Goal: Information Seeking & Learning: Learn about a topic

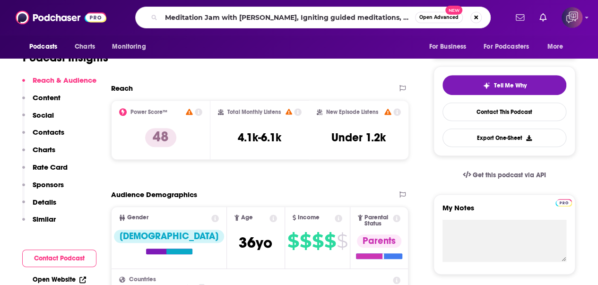
scroll to position [0, 26]
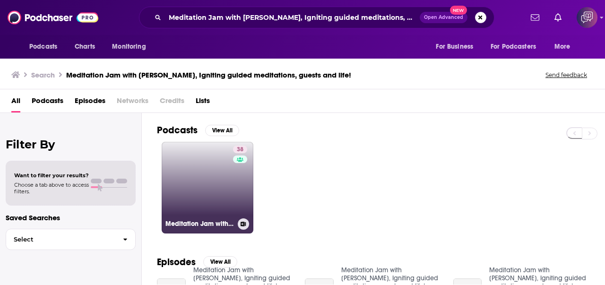
click at [203, 204] on link "38 Meditation Jam with [PERSON_NAME], Igniting guided meditations, guests and l…" at bounding box center [208, 188] width 92 height 92
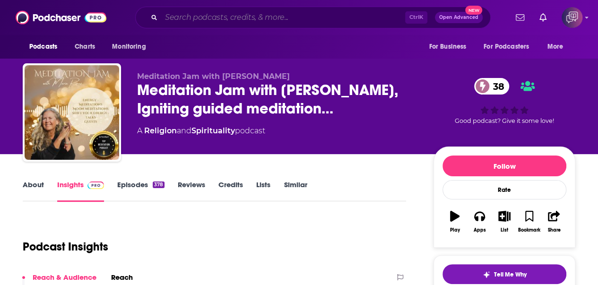
click at [345, 20] on input "Search podcasts, credits, & more..." at bounding box center [283, 17] width 244 height 15
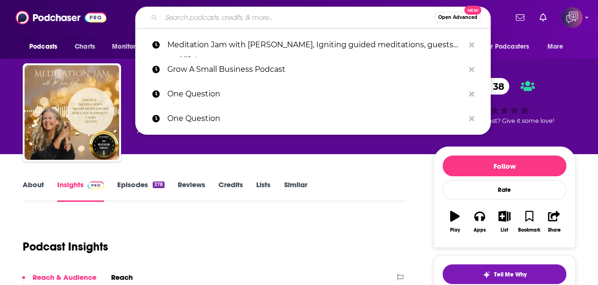
paste input "The SaaS Podcast - SaaS , Startups, Growth Hacking & Entrepreneurship"
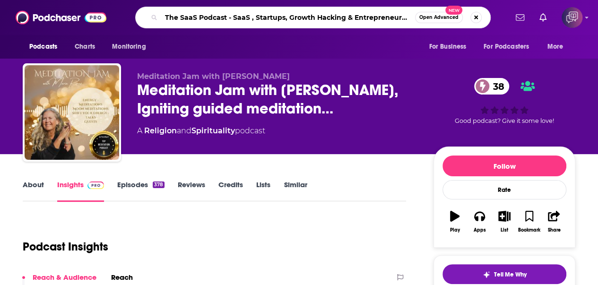
scroll to position [0, 3]
type input "The SaaS Podcast - SaaS , Startups, Growth Hacking & Entrepreneurship"
click at [440, 21] on button "Open Advanced New" at bounding box center [439, 17] width 48 height 11
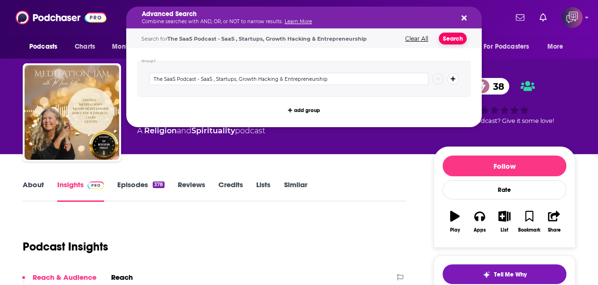
click at [457, 42] on button "Search" at bounding box center [453, 39] width 28 height 12
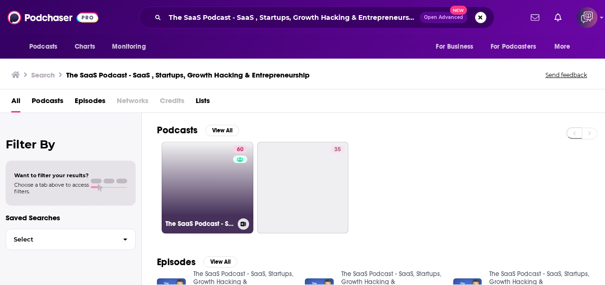
click at [222, 171] on link "60 The SaaS Podcast - SaaS, Startups, Growth Hacking & Entrepreneurship" at bounding box center [208, 188] width 92 height 92
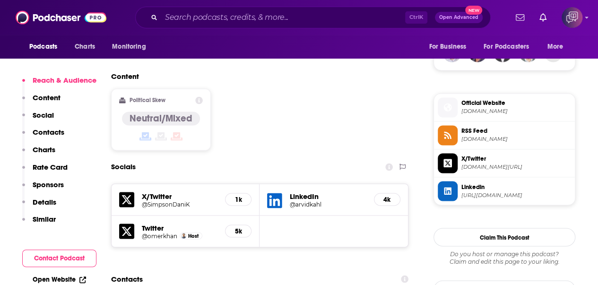
scroll to position [756, 0]
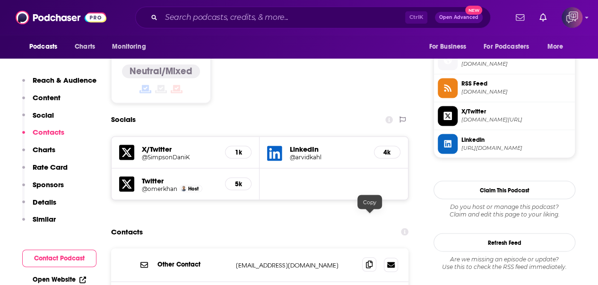
click at [370, 260] on icon at bounding box center [369, 264] width 7 height 8
click at [352, 11] on input "Search podcasts, credits, & more..." at bounding box center [283, 17] width 244 height 15
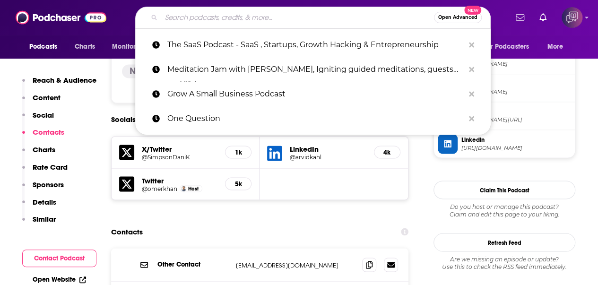
paste input "We Love SaaS Podcast"
type input "We Love SaaS Podcast"
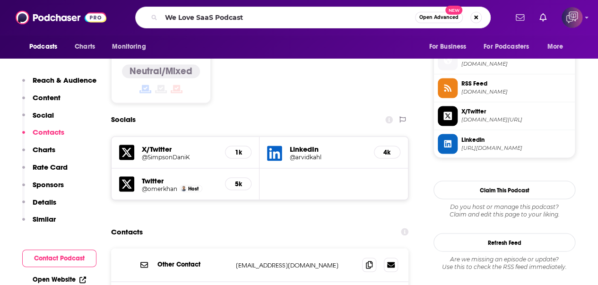
click at [449, 17] on span "Open Advanced" at bounding box center [438, 17] width 39 height 5
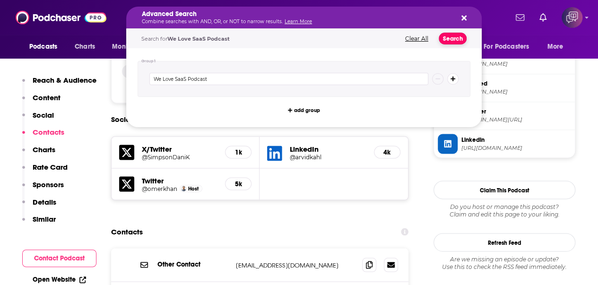
click at [457, 39] on button "Search" at bounding box center [453, 39] width 28 height 12
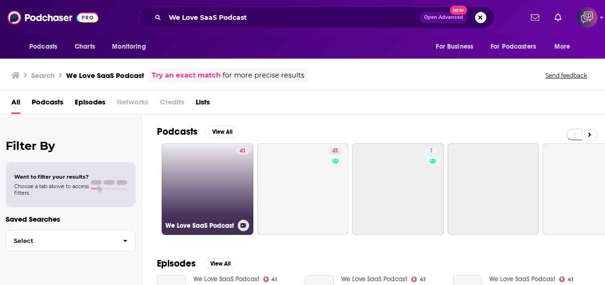
click at [209, 190] on link "41 We Love SaaS Podcast" at bounding box center [208, 189] width 92 height 92
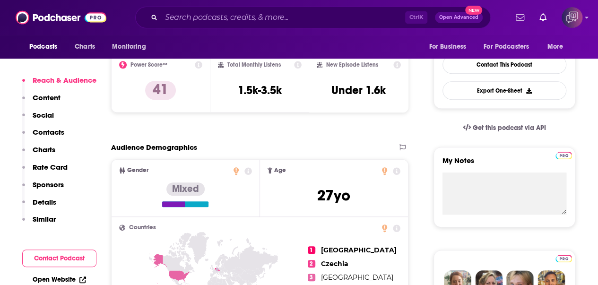
scroll to position [662, 0]
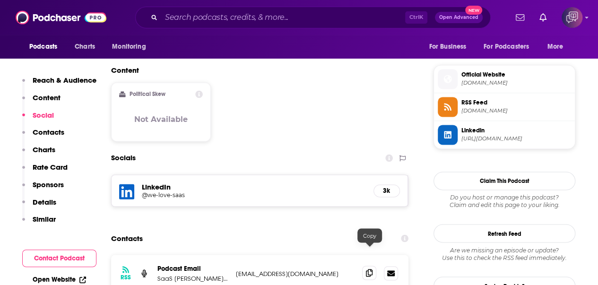
click at [374, 266] on span at bounding box center [369, 273] width 14 height 14
click at [289, 9] on div "Ctrl K Open Advanced New" at bounding box center [312, 18] width 355 height 22
click at [291, 17] on input "Search podcasts, credits, & more..." at bounding box center [283, 17] width 244 height 15
paste input "Cloud Radio | A SaaS Podcast"
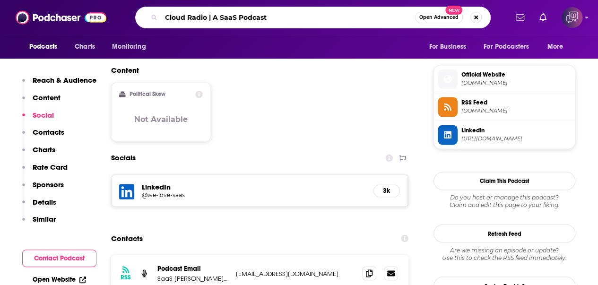
type input "Cloud Radio | A SaaS Podcast"
click at [442, 17] on span "Open Advanced" at bounding box center [438, 17] width 39 height 5
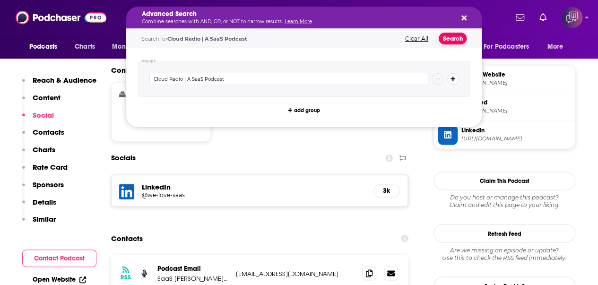
click at [452, 35] on button "Search" at bounding box center [453, 39] width 28 height 12
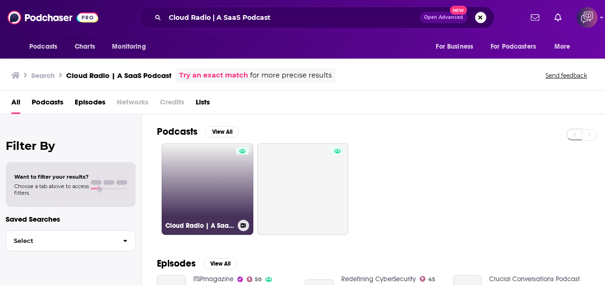
click at [185, 207] on link "Cloud Radio | A SaaS Podcast" at bounding box center [208, 189] width 92 height 92
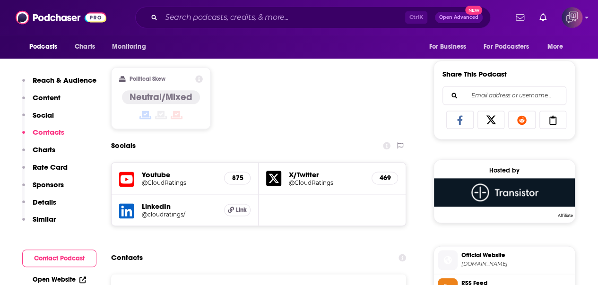
scroll to position [709, 0]
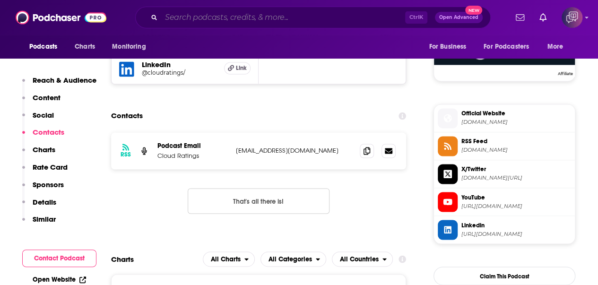
click at [324, 16] on input "Search podcasts, credits, & more..." at bounding box center [283, 17] width 244 height 15
paste input "Two Quants and a Financial Planner"
type input "Two Quants and a Financial Planner"
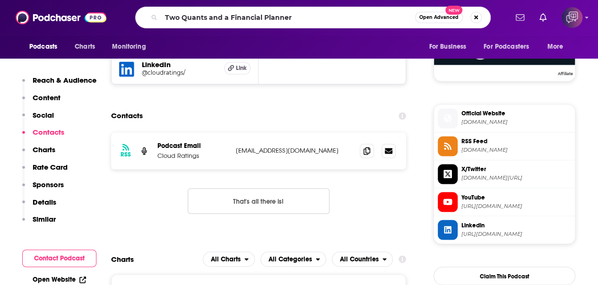
click at [436, 18] on span "Open Advanced" at bounding box center [438, 17] width 39 height 5
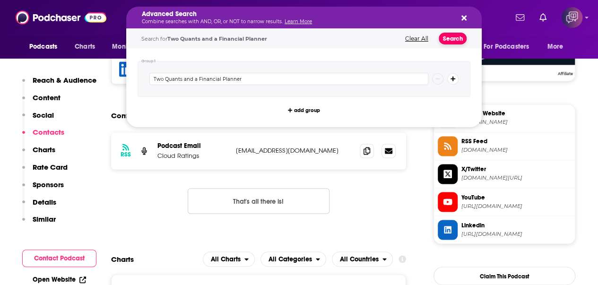
click at [452, 40] on button "Search" at bounding box center [453, 39] width 28 height 12
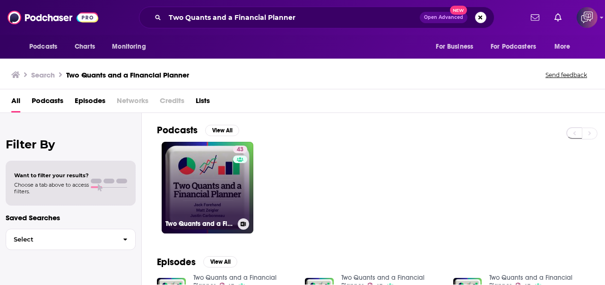
click at [214, 193] on link "43 Two Quants and a Financial Planner" at bounding box center [208, 188] width 92 height 92
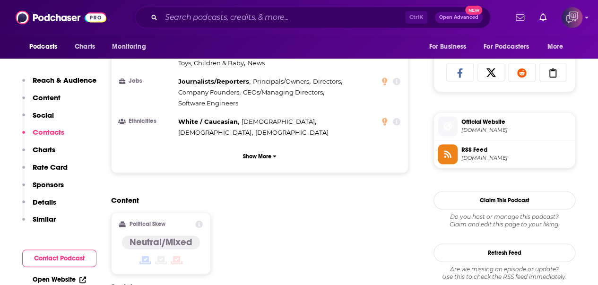
scroll to position [756, 0]
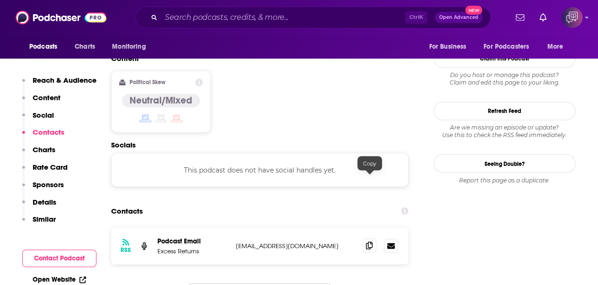
click at [367, 241] on icon at bounding box center [369, 245] width 7 height 8
click at [353, 16] on input "Search podcasts, credits, & more..." at bounding box center [283, 17] width 244 height 15
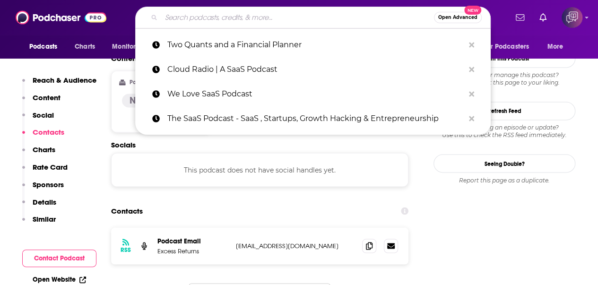
paste input "TechCheck"
type input "TechCheck"
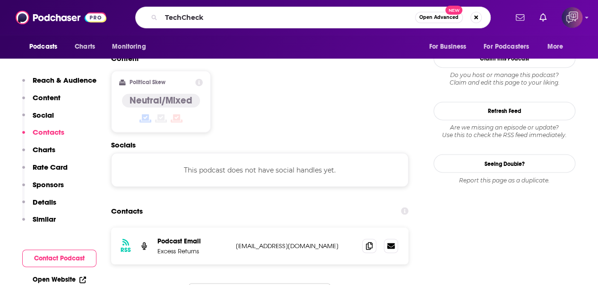
click at [442, 20] on span "Open Advanced" at bounding box center [438, 17] width 39 height 5
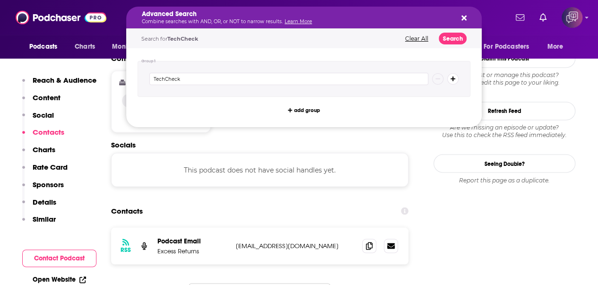
click at [464, 23] on div "Advanced Search Combine searches with AND, OR, or NOT to narrow results. Learn …" at bounding box center [303, 18] width 355 height 22
click at [458, 38] on button "Search" at bounding box center [453, 39] width 28 height 12
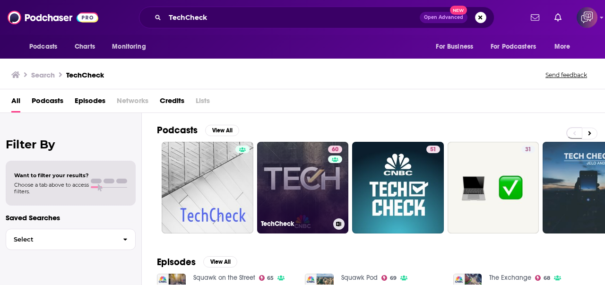
click at [296, 202] on link "60 TechCheck" at bounding box center [303, 188] width 92 height 92
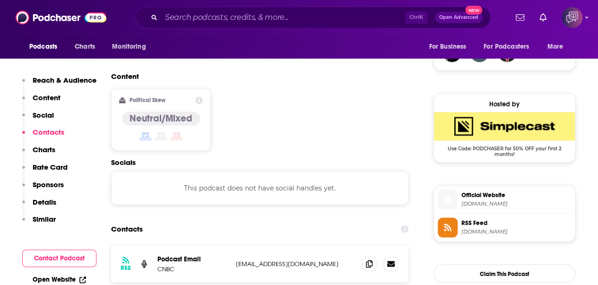
scroll to position [803, 0]
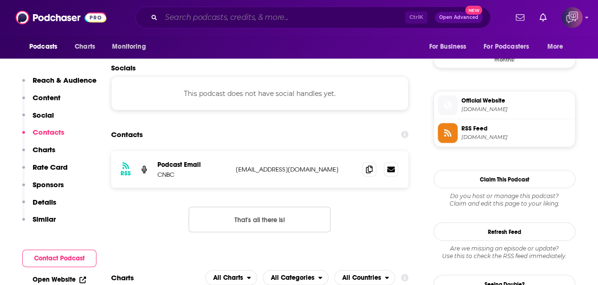
click at [316, 19] on input "Search podcasts, credits, & more..." at bounding box center [283, 17] width 244 height 15
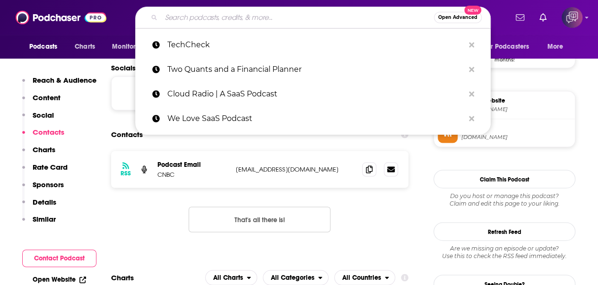
paste input "Intentional Change"
type input "Intentional Change"
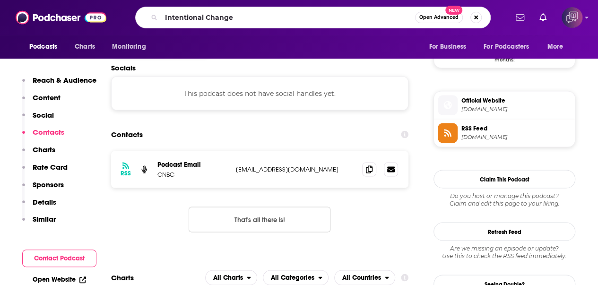
click at [428, 17] on span "Open Advanced" at bounding box center [438, 17] width 39 height 5
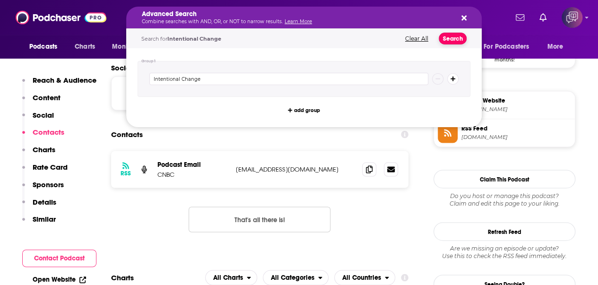
click at [447, 37] on button "Search" at bounding box center [453, 39] width 28 height 12
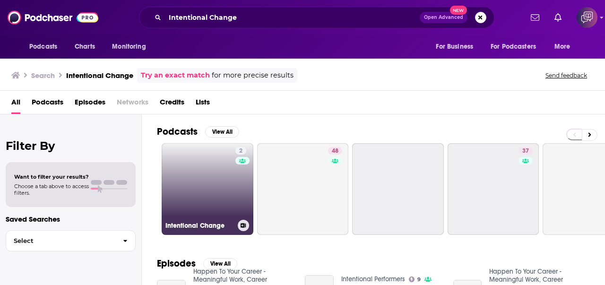
click at [178, 182] on link "2 Intentional Change" at bounding box center [208, 189] width 92 height 92
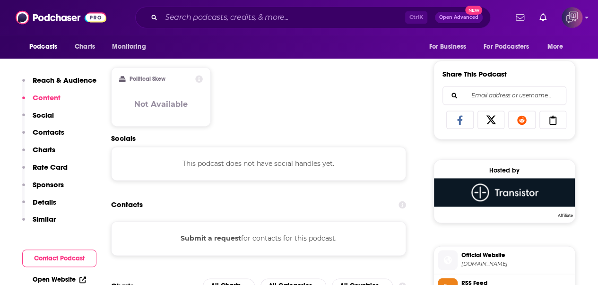
scroll to position [662, 0]
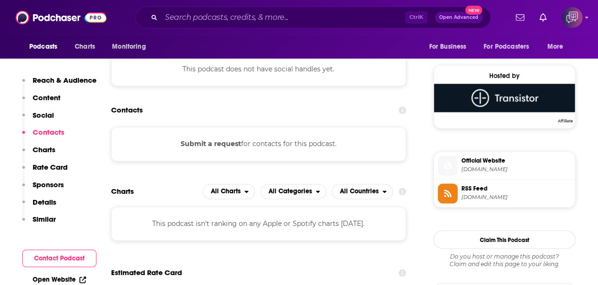
click at [333, 29] on div "Podcasts Charts Monitoring Ctrl K Open Advanced New For Business For Podcasters…" at bounding box center [299, 17] width 598 height 35
click at [340, 17] on input "Search podcasts, credits, & more..." at bounding box center [283, 17] width 244 height 15
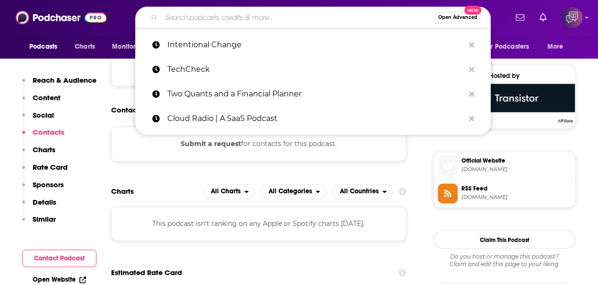
paste input "The Longest View with Dez Fleming"
type input "The Longest View with Dez Fleming"
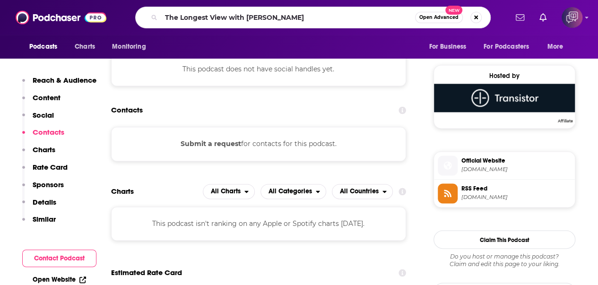
click at [446, 18] on span "Open Advanced" at bounding box center [438, 17] width 39 height 5
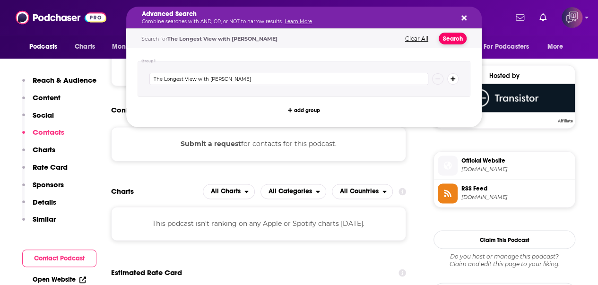
click at [457, 37] on button "Search" at bounding box center [453, 39] width 28 height 12
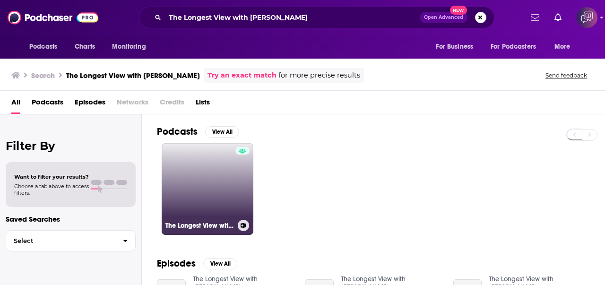
click at [195, 175] on link "The Longest View with Dez Fleming" at bounding box center [208, 189] width 92 height 92
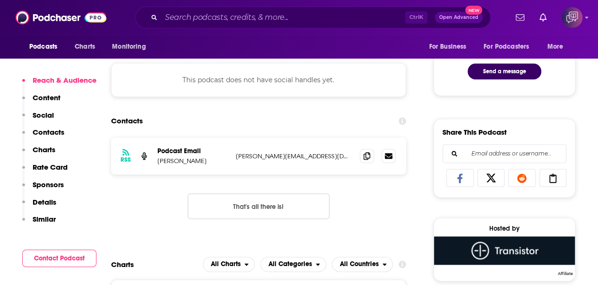
scroll to position [520, 0]
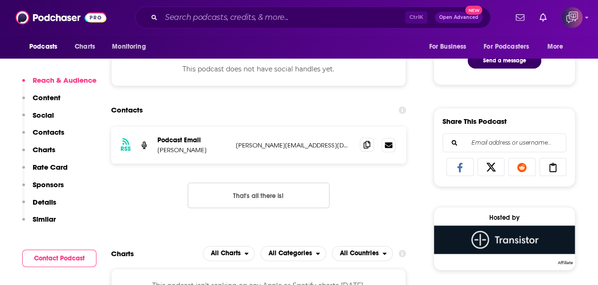
click at [371, 147] on span at bounding box center [367, 145] width 14 height 14
click at [320, 19] on input "Search podcasts, credits, & more..." at bounding box center [283, 17] width 244 height 15
paste input "The Newcomer Podcast"
type input "The Newcomer Podcast"
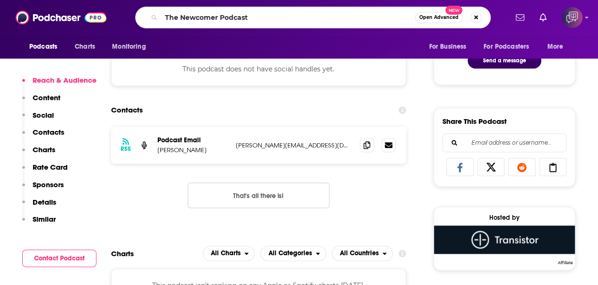
click at [450, 18] on span "Open Advanced" at bounding box center [438, 17] width 39 height 5
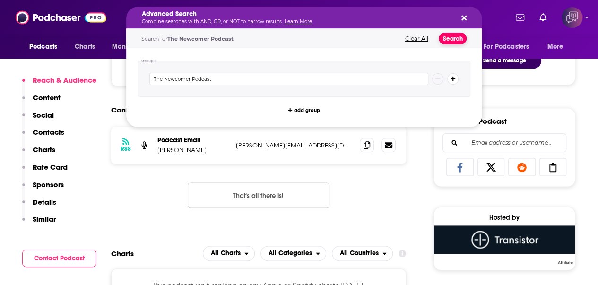
click at [457, 38] on button "Search" at bounding box center [453, 39] width 28 height 12
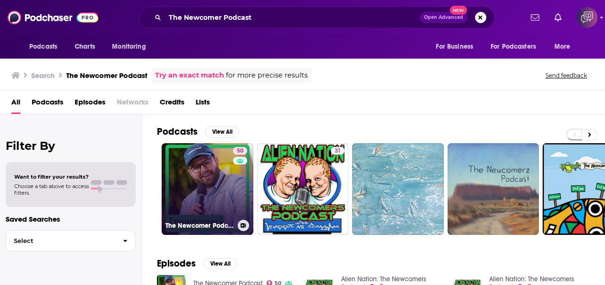
click at [229, 197] on link "50 The Newcomer Podcast" at bounding box center [208, 189] width 92 height 92
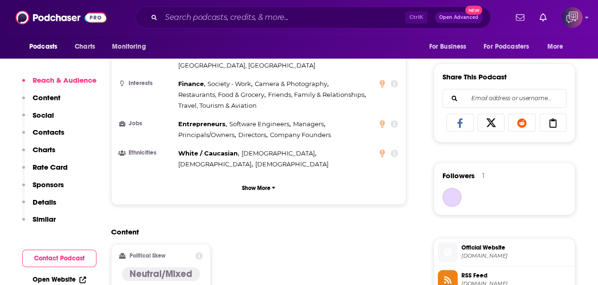
scroll to position [756, 0]
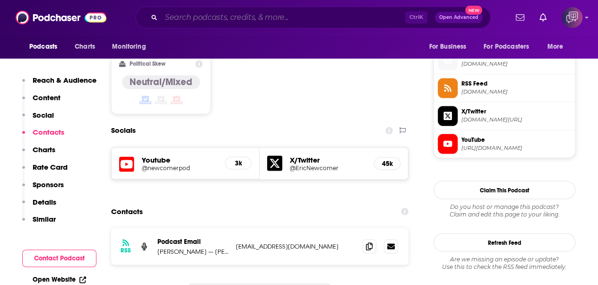
click at [271, 12] on input "Search podcasts, credits, & more..." at bounding box center [283, 17] width 244 height 15
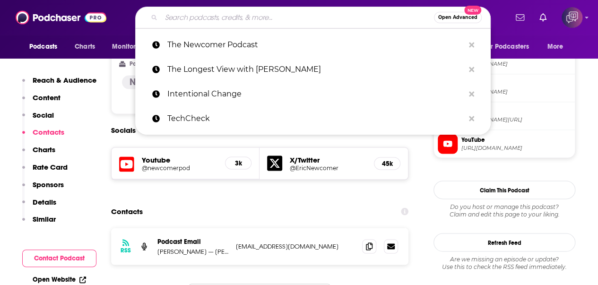
paste input "Selected - The Sesamers Podcast"
type input "Selected - The Sesamers Podcast"
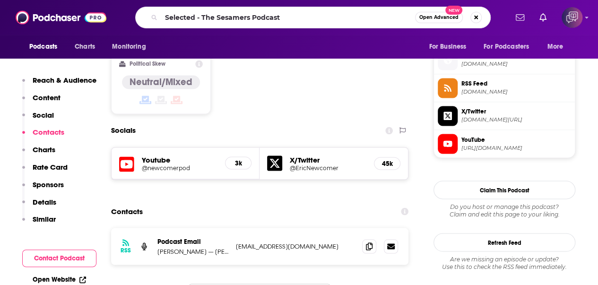
click at [436, 19] on span "Open Advanced" at bounding box center [438, 17] width 39 height 5
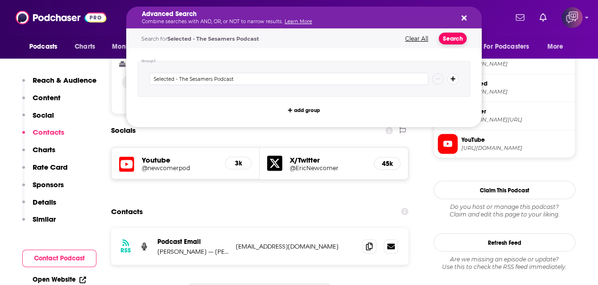
click at [448, 40] on button "Search" at bounding box center [453, 39] width 28 height 12
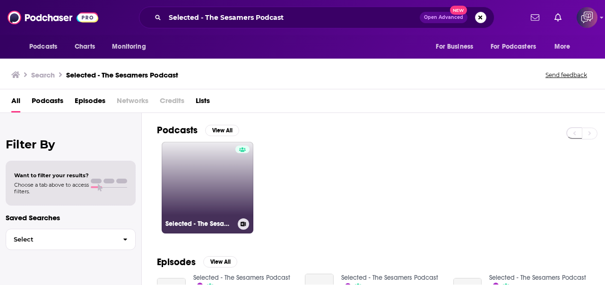
click at [180, 168] on link "Selected - The Sesamers Podcast" at bounding box center [208, 188] width 92 height 92
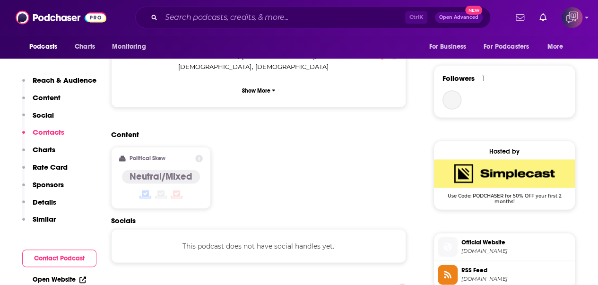
scroll to position [756, 0]
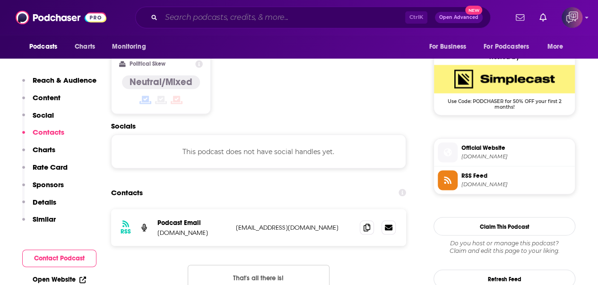
click at [352, 21] on input "Search podcasts, credits, & more..." at bounding box center [283, 17] width 244 height 15
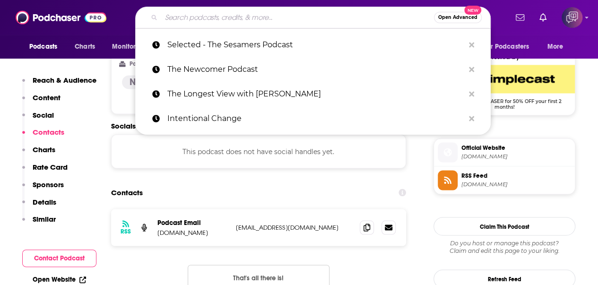
paste input "Riskgaming"
type input "Riskgaming"
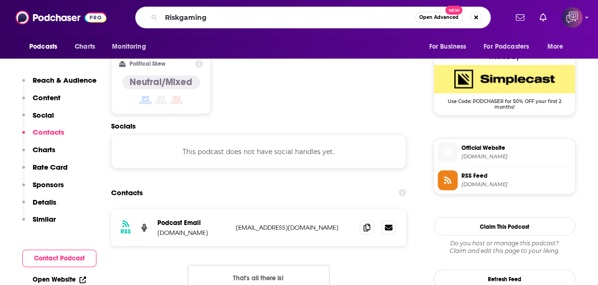
click at [455, 19] on span "Open Advanced" at bounding box center [438, 17] width 39 height 5
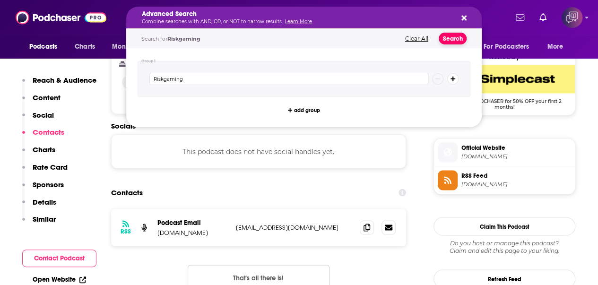
click at [456, 37] on button "Search" at bounding box center [453, 39] width 28 height 12
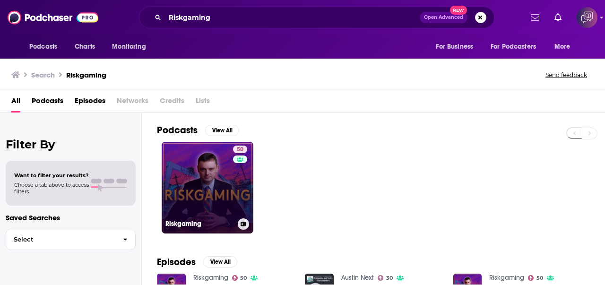
click at [205, 171] on link "50 Riskgaming" at bounding box center [208, 188] width 92 height 92
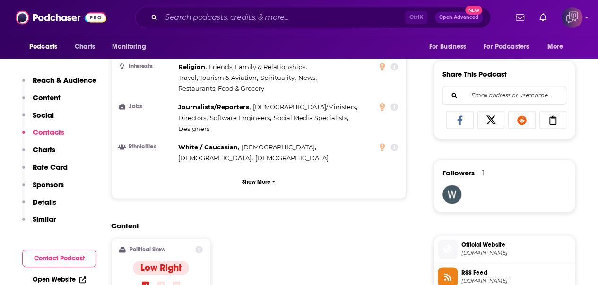
scroll to position [756, 0]
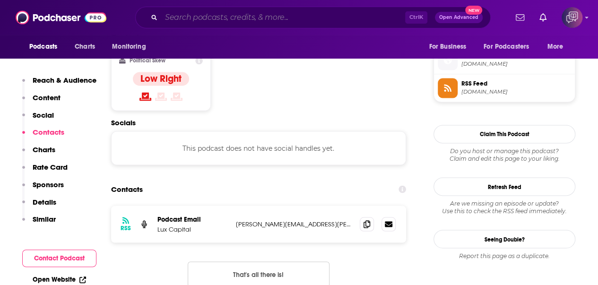
click at [374, 23] on input "Search podcasts, credits, & more..." at bounding box center [283, 17] width 244 height 15
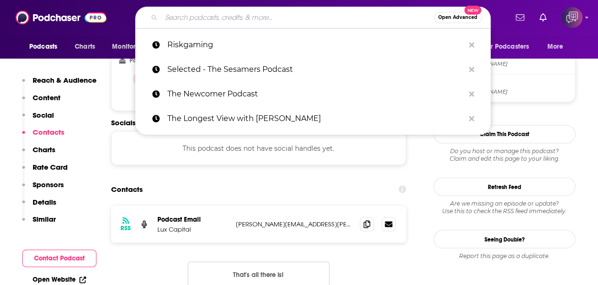
paste input "Venture Daily"
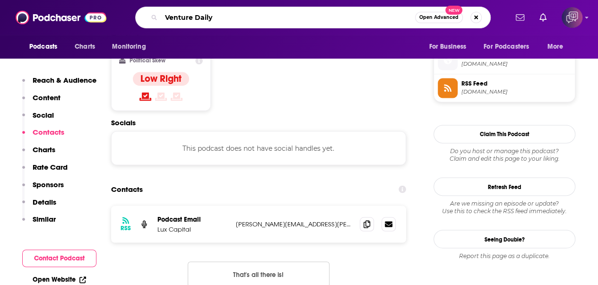
type input "Venture Daily"
click at [449, 17] on span "Open Advanced" at bounding box center [438, 17] width 39 height 5
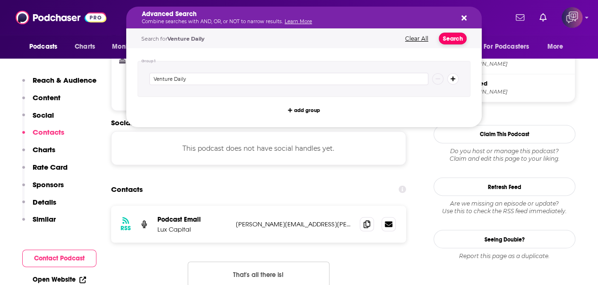
click at [455, 33] on button "Search" at bounding box center [453, 39] width 28 height 12
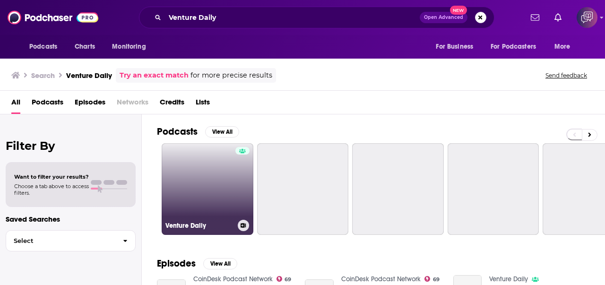
click at [186, 199] on link "Venture Daily" at bounding box center [208, 189] width 92 height 92
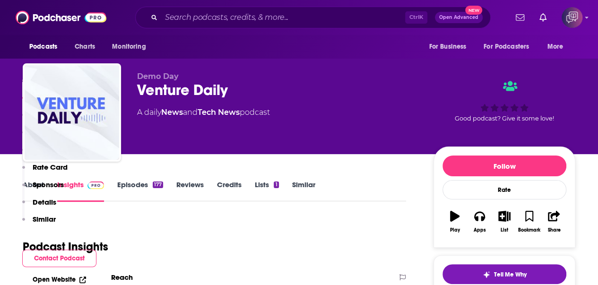
scroll to position [662, 0]
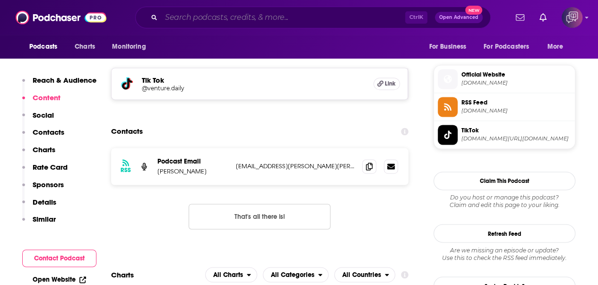
click at [350, 15] on input "Search podcasts, credits, & more..." at bounding box center [283, 17] width 244 height 15
paste input "The Self - love Subscription"
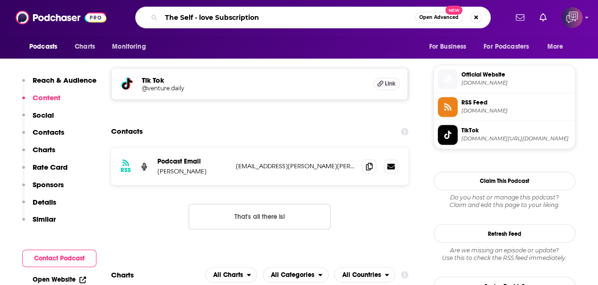
type input "The Self - love Subscription"
click at [454, 17] on span "Open Advanced" at bounding box center [438, 17] width 39 height 5
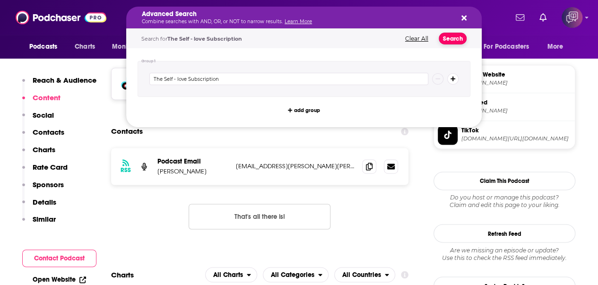
click at [459, 37] on button "Search" at bounding box center [453, 39] width 28 height 12
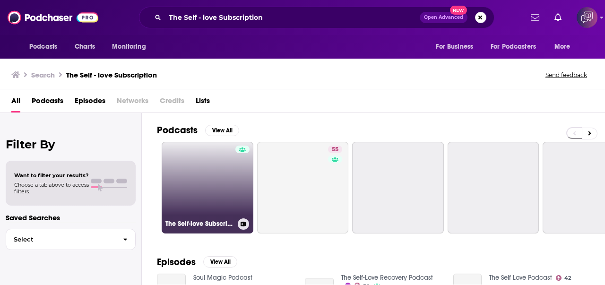
click at [210, 182] on link "The Self-love Subscription" at bounding box center [208, 188] width 92 height 92
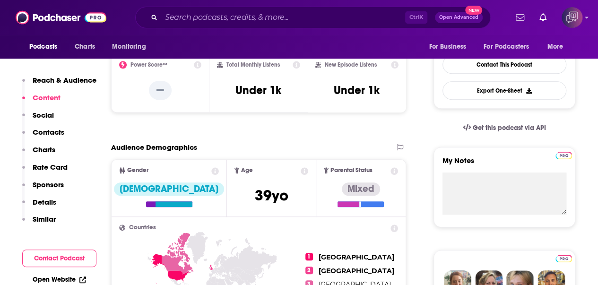
scroll to position [142, 0]
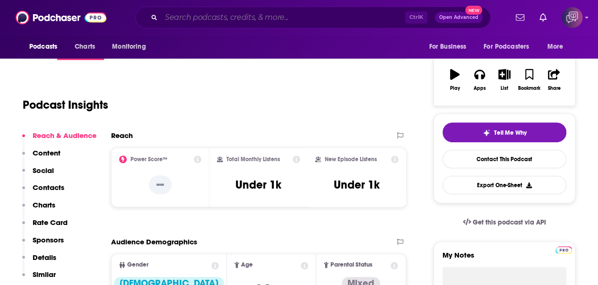
click at [351, 12] on input "Search podcasts, credits, & more..." at bounding box center [283, 17] width 244 height 15
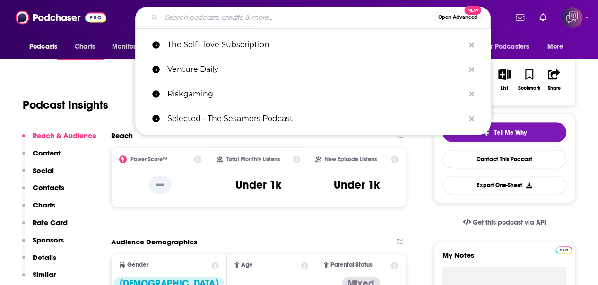
paste input "Self -Helpless"
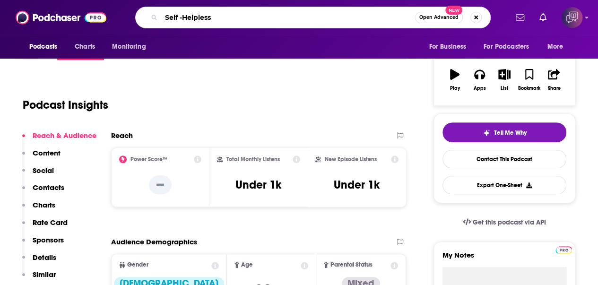
type input "Self -Helpless"
click at [440, 13] on button "Open Advanced New" at bounding box center [439, 17] width 48 height 11
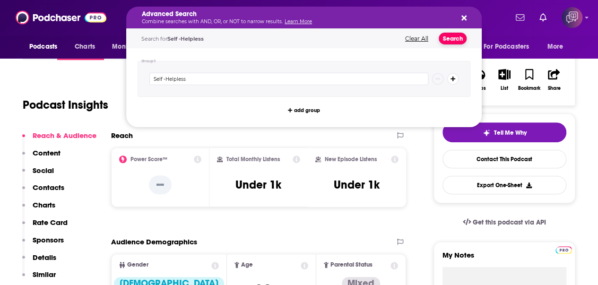
click at [450, 39] on button "Search" at bounding box center [453, 39] width 28 height 12
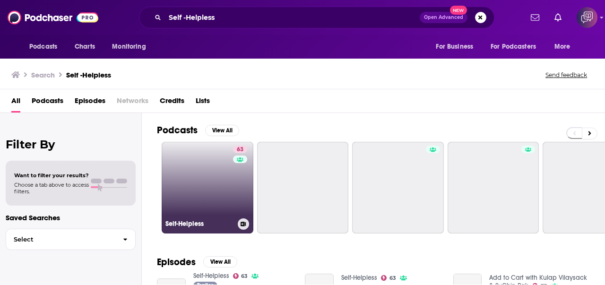
click at [192, 180] on link "63 Self-Helpless" at bounding box center [208, 188] width 92 height 92
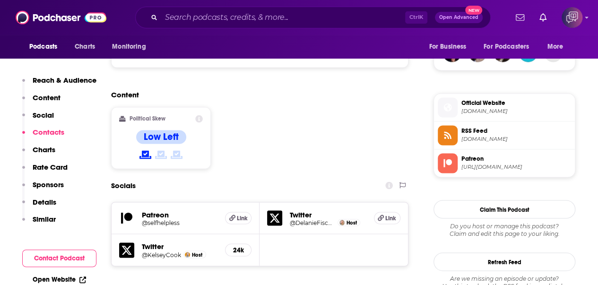
scroll to position [756, 0]
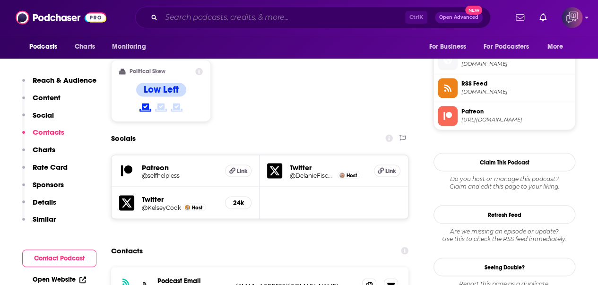
click at [377, 18] on input "Search podcasts, credits, & more..." at bounding box center [283, 17] width 244 height 15
paste input "Jillian on Love"
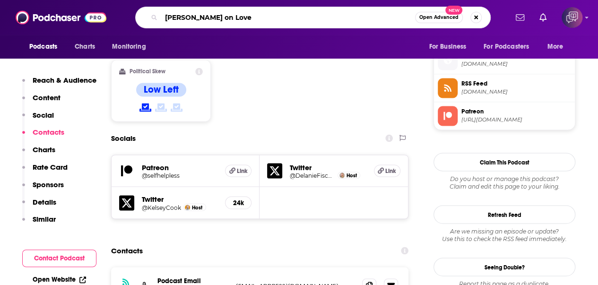
type input "Jillian on Love"
click at [428, 19] on span "Open Advanced" at bounding box center [438, 17] width 39 height 5
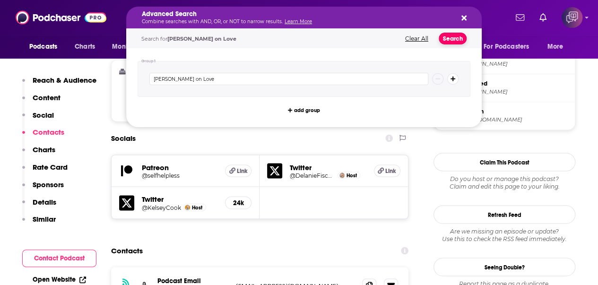
click at [444, 36] on button "Search" at bounding box center [453, 39] width 28 height 12
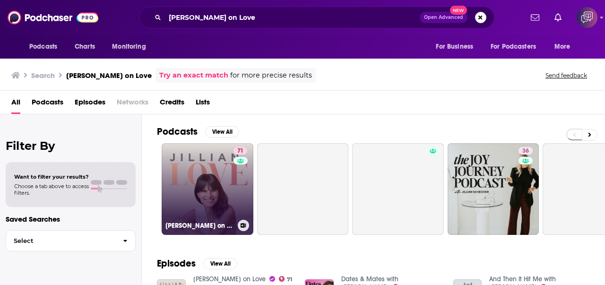
click at [194, 172] on link "71 Jillian on Love" at bounding box center [208, 189] width 92 height 92
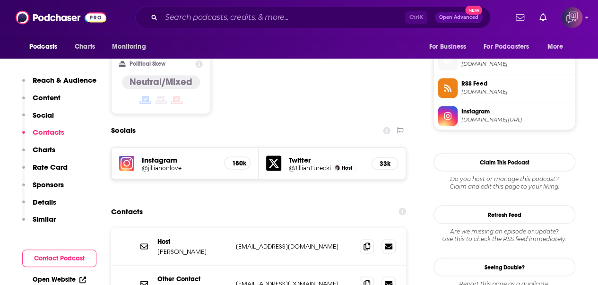
scroll to position [803, 0]
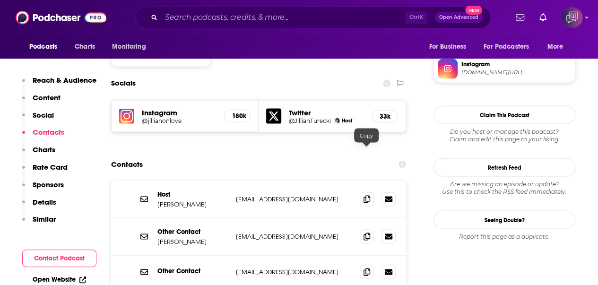
click at [365, 195] on icon at bounding box center [366, 199] width 7 height 8
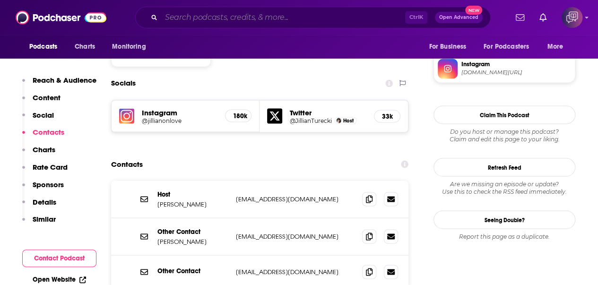
drag, startPoint x: 341, startPoint y: 11, endPoint x: 350, endPoint y: 14, distance: 9.4
click at [341, 11] on input "Search podcasts, credits, & more..." at bounding box center [283, 17] width 244 height 15
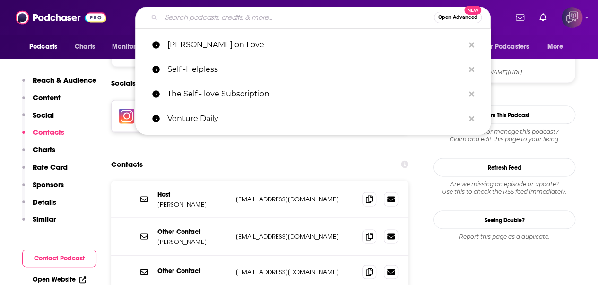
paste input "Love Over Fear"
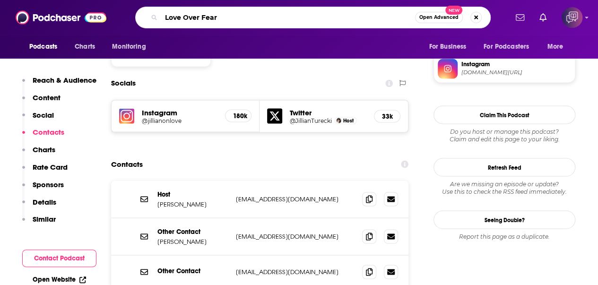
type input "Love Over Fear"
click at [446, 17] on span "Open Advanced" at bounding box center [438, 17] width 39 height 5
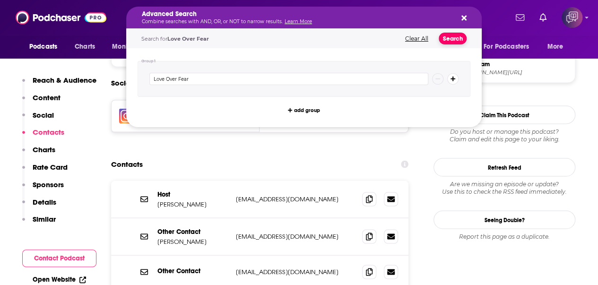
click at [456, 38] on button "Search" at bounding box center [453, 39] width 28 height 12
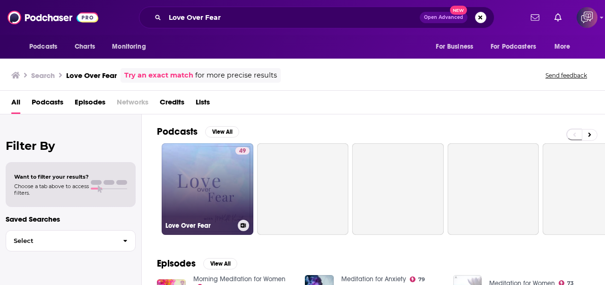
click at [166, 197] on link "49 Love Over Fear" at bounding box center [208, 189] width 92 height 92
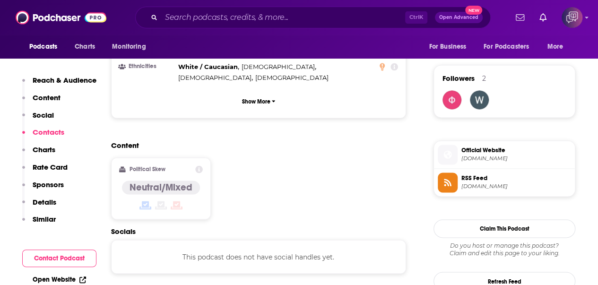
scroll to position [756, 0]
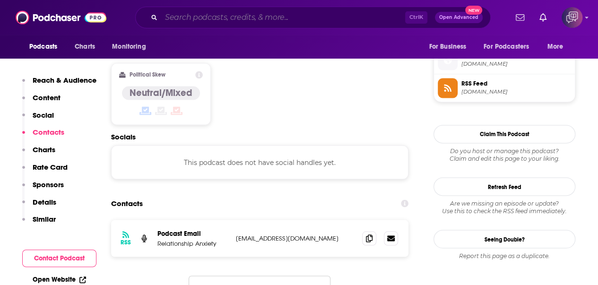
click at [306, 23] on input "Search podcasts, credits, & more..." at bounding box center [283, 17] width 244 height 15
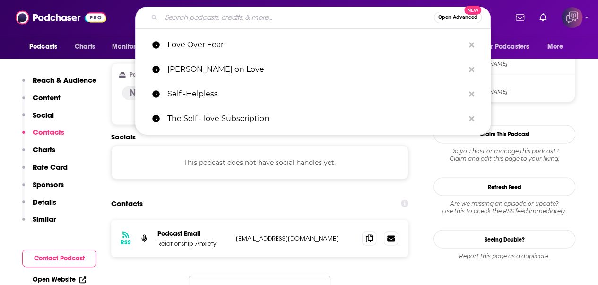
paste input "The Soulful Self Development Podcast"
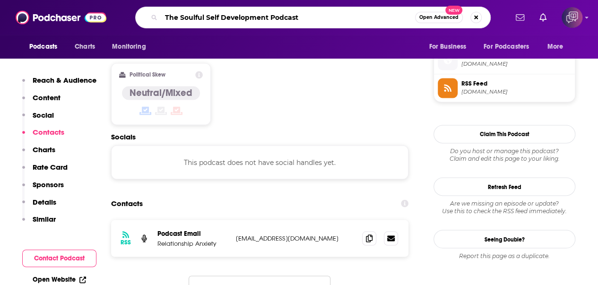
type input "The Soulful Self Development Podcast"
click at [428, 16] on span "Open Advanced" at bounding box center [438, 17] width 39 height 5
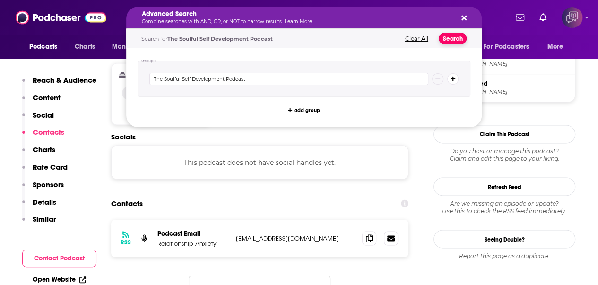
click at [456, 37] on button "Search" at bounding box center [453, 39] width 28 height 12
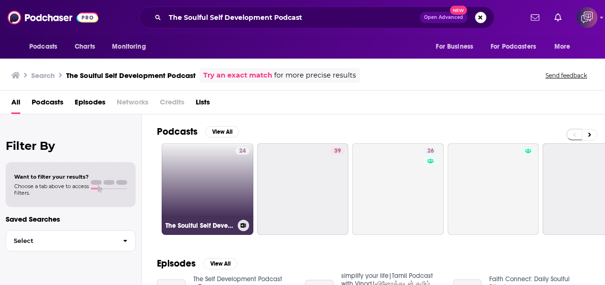
click at [247, 193] on div "24" at bounding box center [242, 183] width 14 height 73
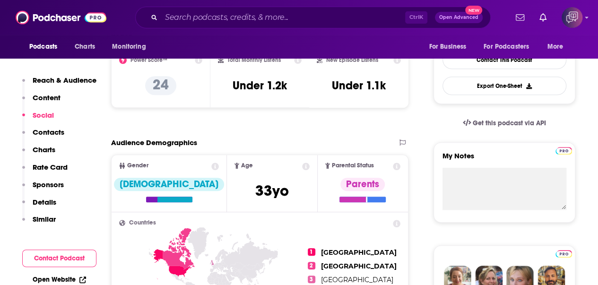
scroll to position [709, 0]
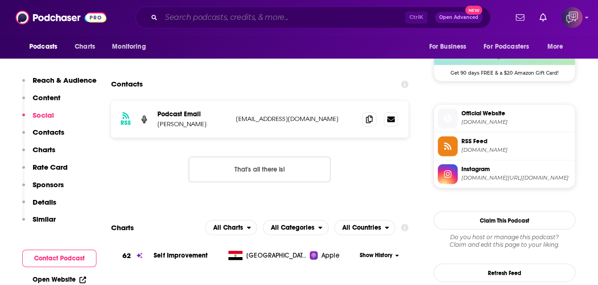
click at [353, 17] on input "Search podcasts, credits, & more..." at bounding box center [283, 17] width 244 height 15
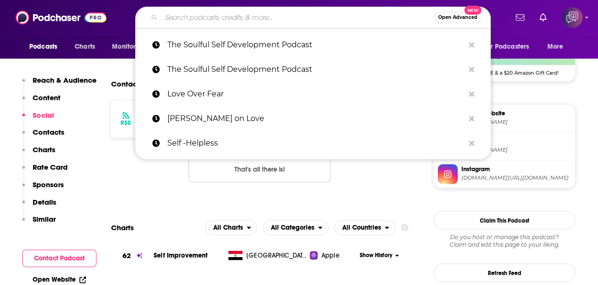
paste input "Note to Self"
type input "Note to Self"
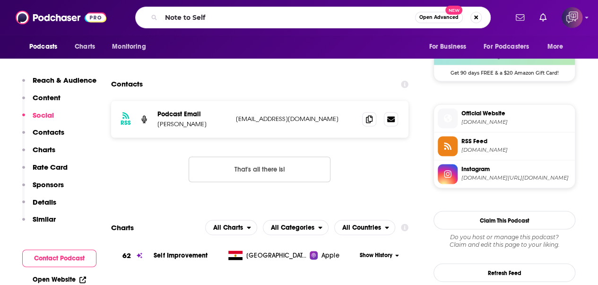
click at [447, 19] on span "Open Advanced" at bounding box center [438, 17] width 39 height 5
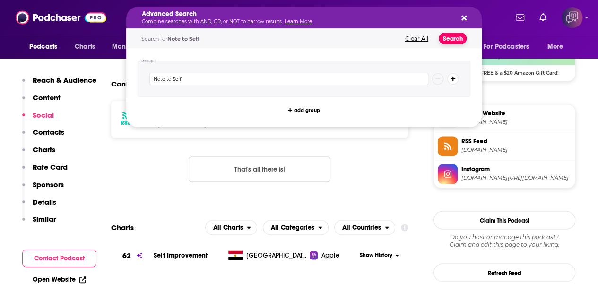
click at [461, 38] on button "Search" at bounding box center [453, 39] width 28 height 12
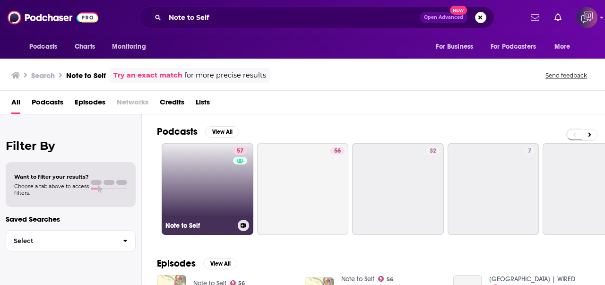
click at [207, 212] on link "57 Note to Self" at bounding box center [208, 189] width 92 height 92
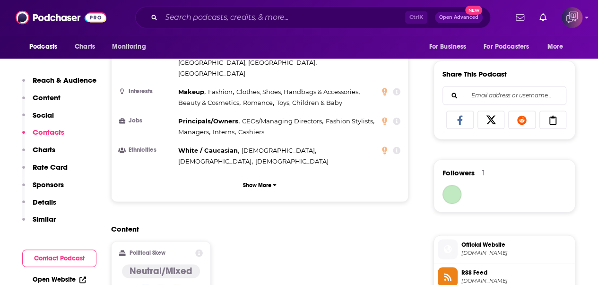
scroll to position [756, 0]
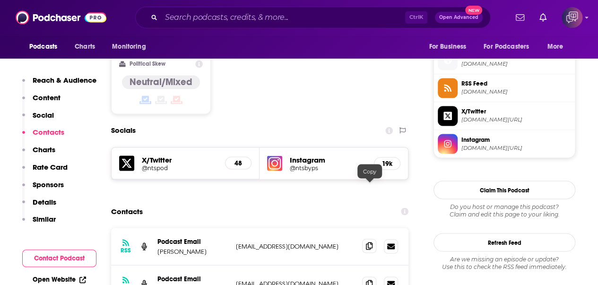
click at [370, 242] on icon at bounding box center [369, 246] width 7 height 8
click at [312, 16] on input "Search podcasts, credits, & more..." at bounding box center [283, 17] width 244 height 15
paste input "The Anxious Love Coach"
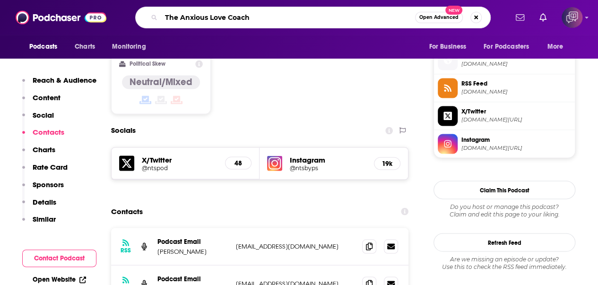
type input "The Anxious Love Coach"
click at [446, 17] on span "Open Advanced" at bounding box center [438, 17] width 39 height 5
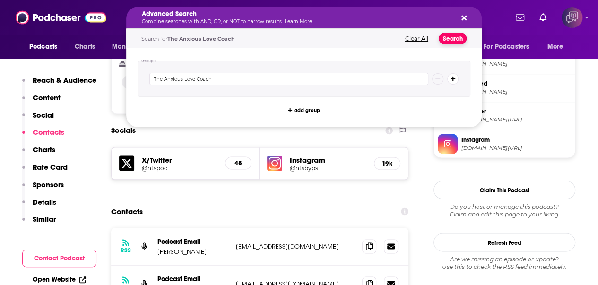
click at [456, 37] on button "Search" at bounding box center [453, 39] width 28 height 12
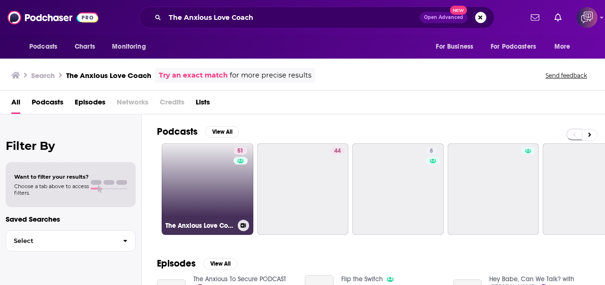
click at [213, 176] on link "51 The Anxious Love Coach" at bounding box center [208, 189] width 92 height 92
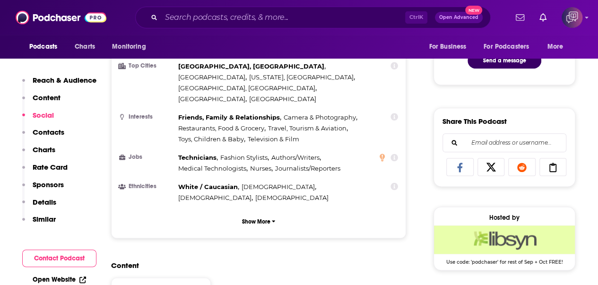
scroll to position [709, 0]
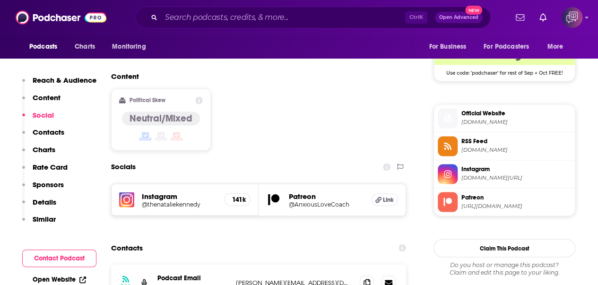
click at [360, 264] on div "RSS Podcast Email Natalie Kennedy natalie@anxiouslovecoach.com natalie@anxiousl…" at bounding box center [258, 282] width 295 height 37
click at [336, 16] on input "Search podcasts, credits, & more..." at bounding box center [283, 17] width 244 height 15
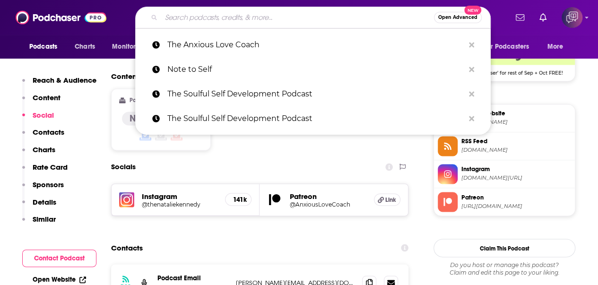
paste input "Journals of a Love Addict Podcast"
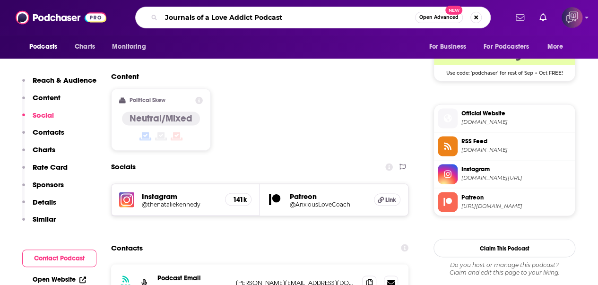
type input "Journals of a Love Addict Podcast"
click at [433, 17] on span "Open Advanced" at bounding box center [438, 17] width 39 height 5
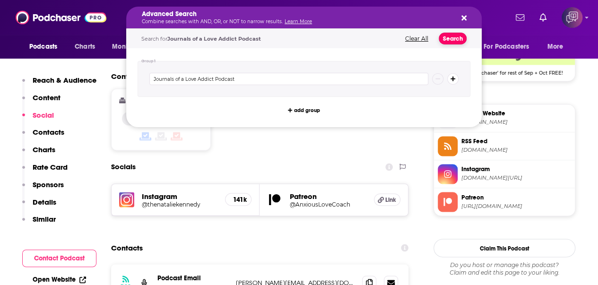
click at [455, 38] on button "Search" at bounding box center [453, 39] width 28 height 12
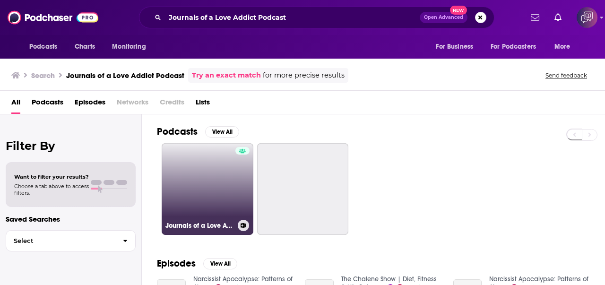
click at [180, 190] on link "Journals of a Love Addict Podcast" at bounding box center [208, 189] width 92 height 92
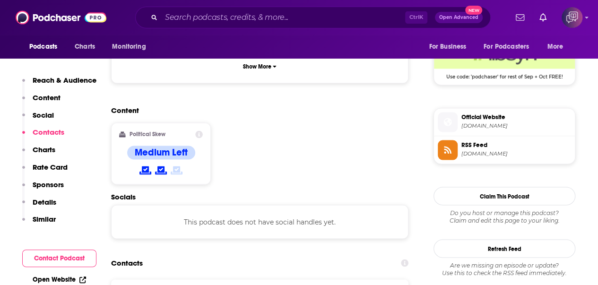
scroll to position [756, 0]
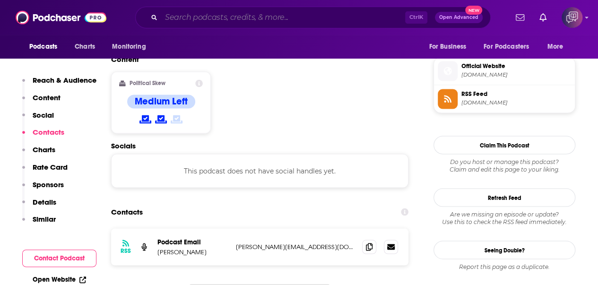
click at [237, 21] on input "Search podcasts, credits, & more..." at bounding box center [283, 17] width 244 height 15
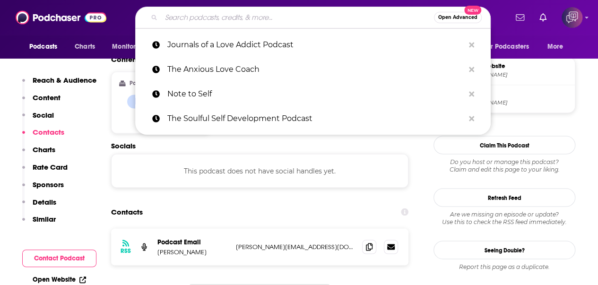
paste input "The Rooted Life"
type input "The Rooted Life"
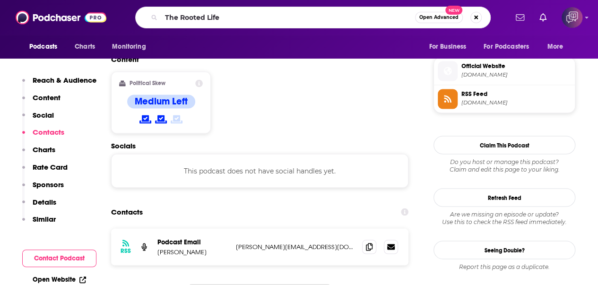
click at [431, 18] on span "Open Advanced" at bounding box center [438, 17] width 39 height 5
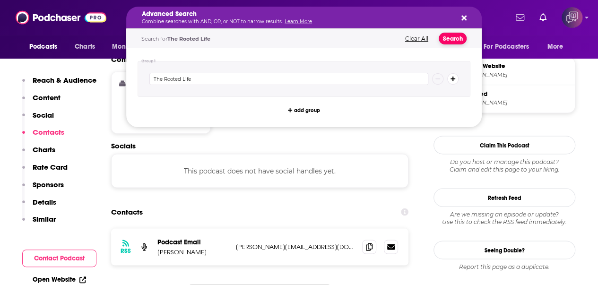
click at [453, 36] on button "Search" at bounding box center [453, 39] width 28 height 12
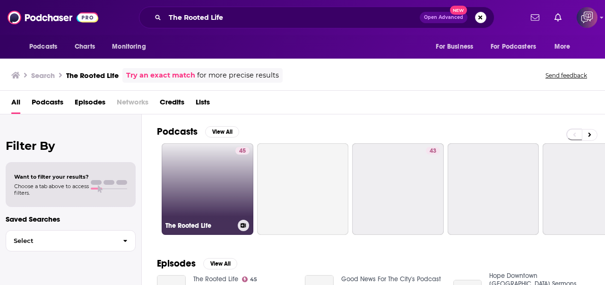
click at [221, 176] on link "45 The Rooted Life" at bounding box center [208, 189] width 92 height 92
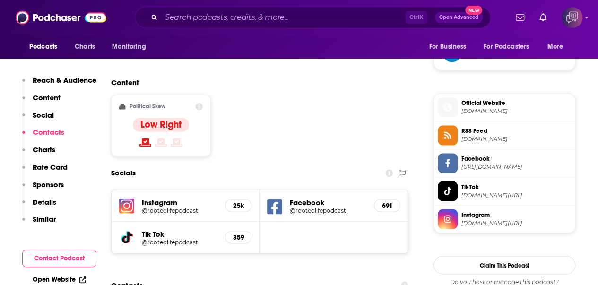
scroll to position [756, 0]
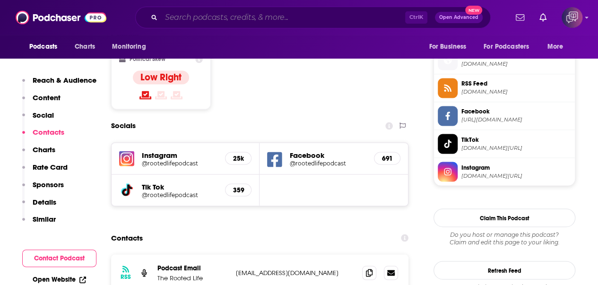
click at [385, 17] on input "Search podcasts, credits, & more..." at bounding box center [283, 17] width 244 height 15
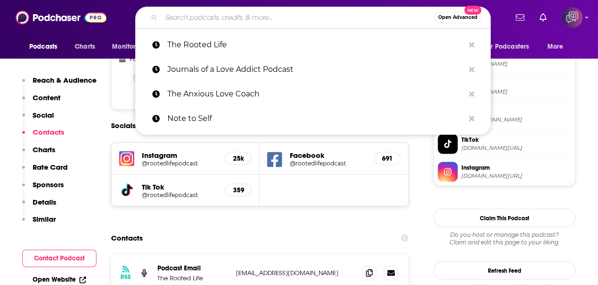
paste input "Sad to Savage"
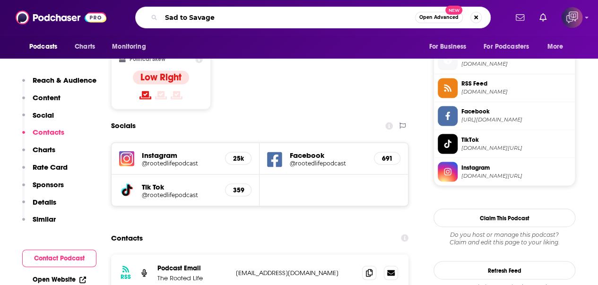
type input "Sad to Savage"
click at [443, 17] on span "Open Advanced" at bounding box center [438, 17] width 39 height 5
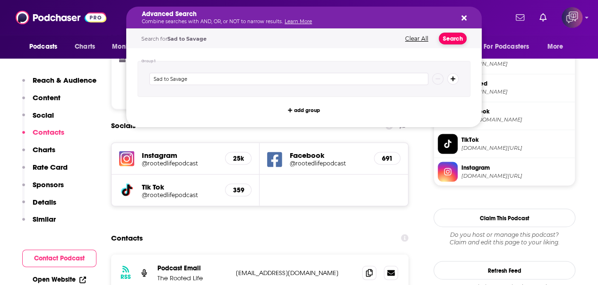
click at [451, 36] on button "Search" at bounding box center [453, 39] width 28 height 12
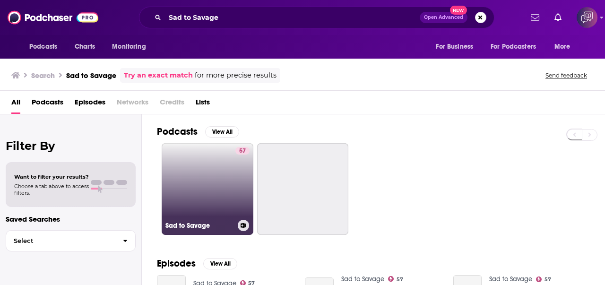
click at [208, 172] on link "57 Sad to Savage" at bounding box center [208, 189] width 92 height 92
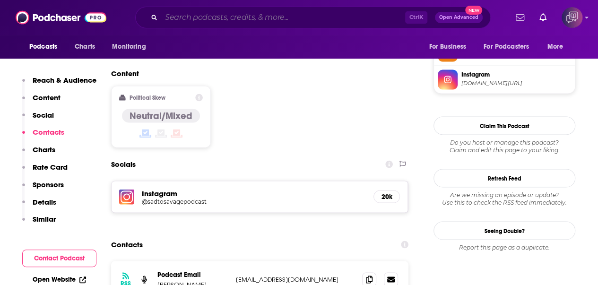
click at [354, 11] on input "Search podcasts, credits, & more..." at bounding box center [283, 17] width 244 height 15
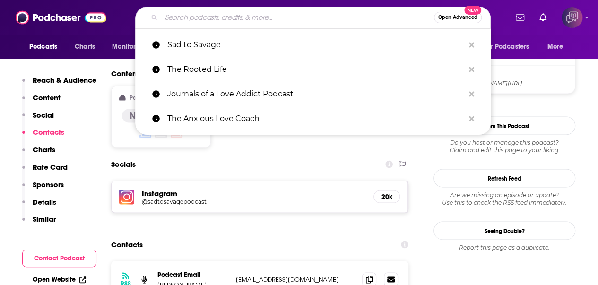
paste input "Mind Love ™"
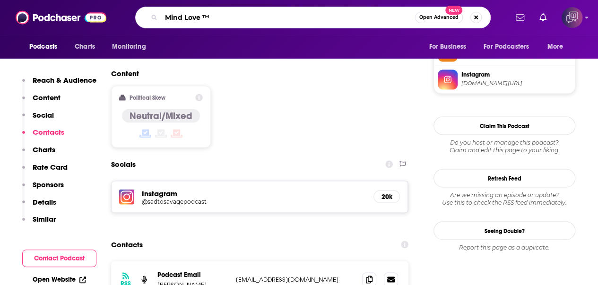
type input "Mind Love ™"
click at [445, 19] on span "Open Advanced" at bounding box center [438, 17] width 39 height 5
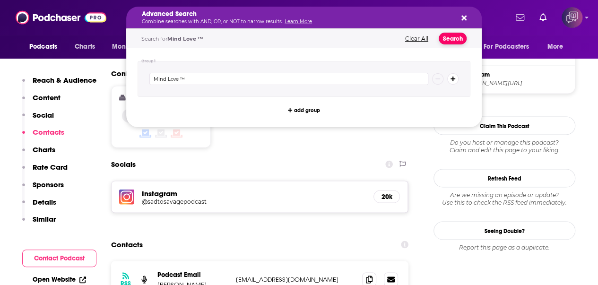
click at [456, 41] on button "Search" at bounding box center [453, 39] width 28 height 12
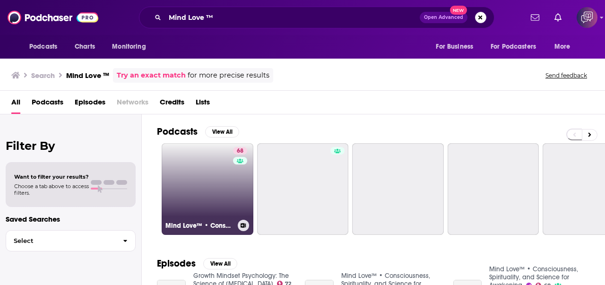
click at [183, 184] on link "68 Mind Love™ • Consciousness, Spirituality, and Science for Awakening" at bounding box center [208, 189] width 92 height 92
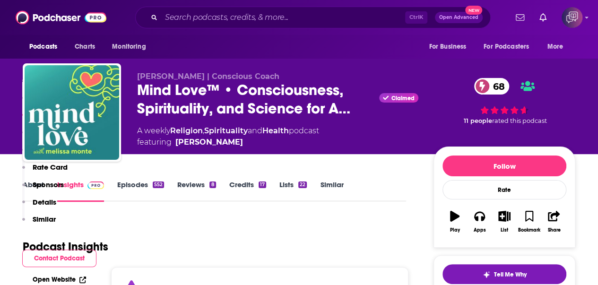
scroll to position [945, 0]
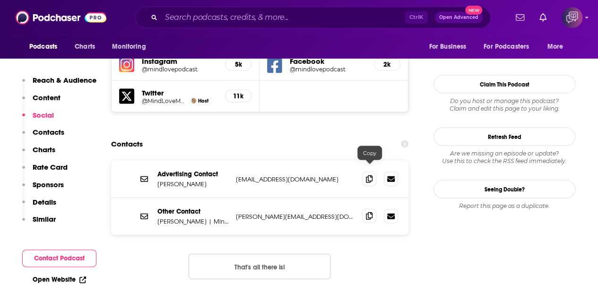
click at [369, 212] on icon at bounding box center [369, 216] width 7 height 8
click at [65, 13] on img at bounding box center [61, 18] width 91 height 18
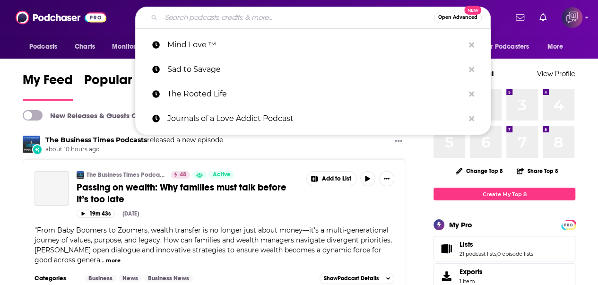
click at [379, 22] on input "Search podcasts, credits, & more..." at bounding box center [297, 17] width 273 height 15
click at [462, 21] on button "Open Advanced New" at bounding box center [458, 17] width 48 height 11
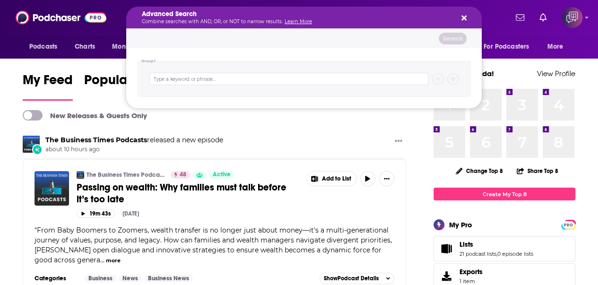
click at [258, 86] on div "Search podcasts, credits, & more..." at bounding box center [304, 79] width 333 height 36
click at [263, 78] on input "Search podcasts, credits, & more..." at bounding box center [288, 79] width 279 height 12
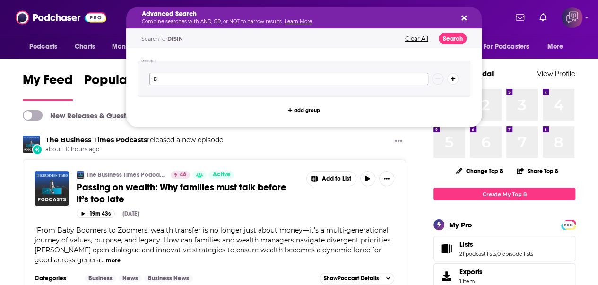
type input "D"
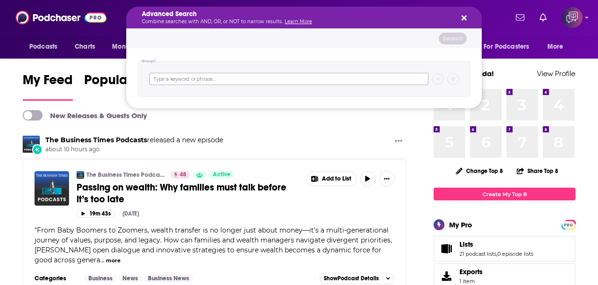
type input "i"
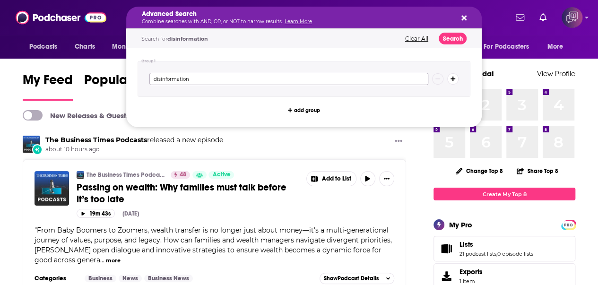
type input "disinformation"
click at [454, 34] on button "Search" at bounding box center [453, 39] width 28 height 12
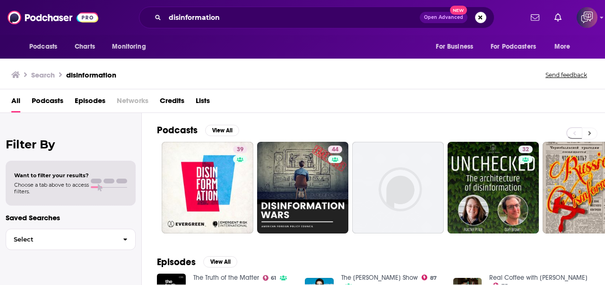
click at [591, 133] on button at bounding box center [590, 134] width 16 height 12
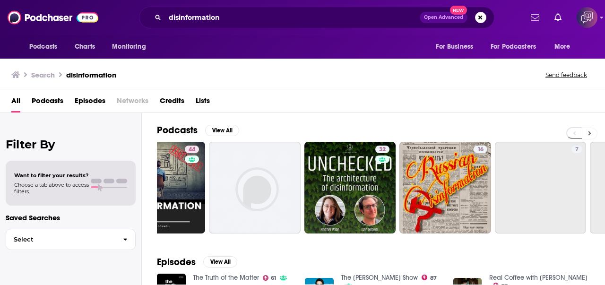
click at [591, 133] on button at bounding box center [590, 134] width 16 height 12
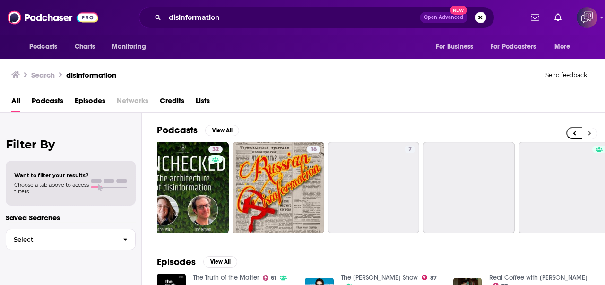
click at [591, 133] on button at bounding box center [590, 134] width 16 height 12
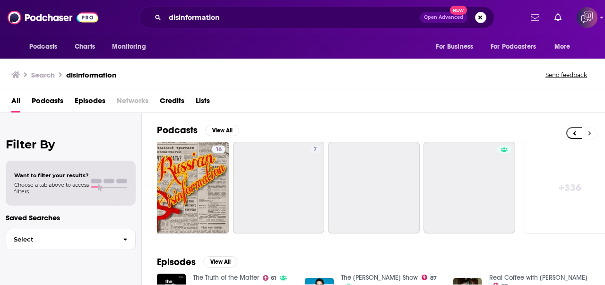
click at [591, 133] on button at bounding box center [590, 134] width 16 height 12
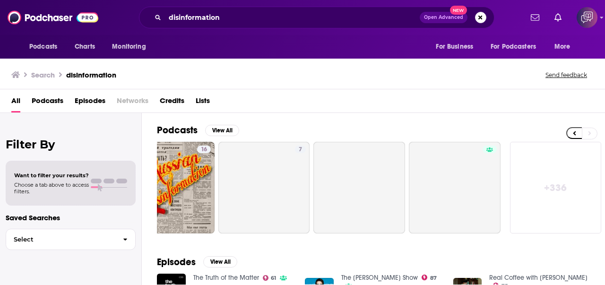
click at [564, 202] on link "+ 336" at bounding box center [556, 188] width 92 height 92
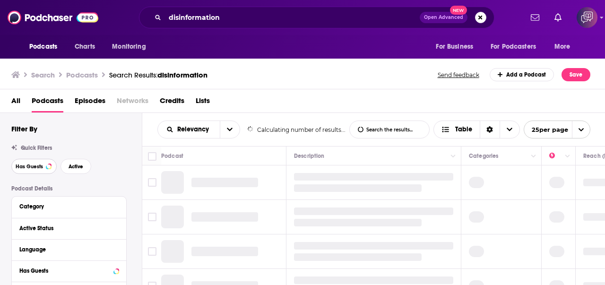
click at [43, 166] on button "Has Guests" at bounding box center [33, 166] width 45 height 15
click at [85, 171] on button "Active" at bounding box center [75, 166] width 31 height 15
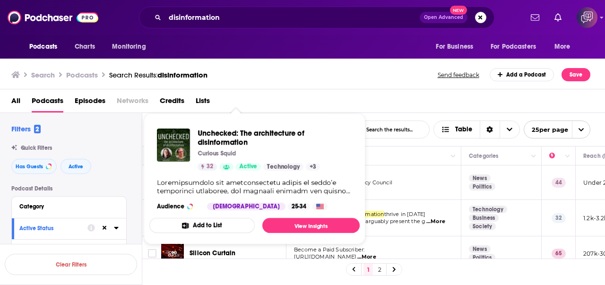
drag, startPoint x: 248, startPoint y: 221, endPoint x: 347, endPoint y: 93, distance: 162.0
click at [347, 93] on div "Podcasts Charts Monitoring disinformation Open Advanced New For Business For Po…" at bounding box center [302, 142] width 605 height 285
click at [347, 93] on div "All Podcasts Episodes Networks Credits Lists" at bounding box center [302, 101] width 605 height 24
drag, startPoint x: 193, startPoint y: 210, endPoint x: 258, endPoint y: 168, distance: 77.6
click at [190, 210] on div "Unchecked: The architecture of disinformation Curious Squid 32 Active Technolog…" at bounding box center [254, 169] width 210 height 97
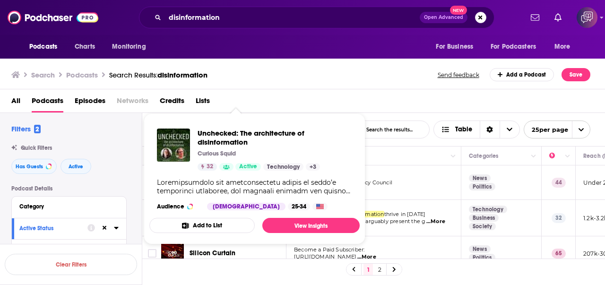
click at [373, 58] on div "Search Podcasts Search Results: disinformation Send feedback Add a Podcast Save" at bounding box center [302, 73] width 605 height 33
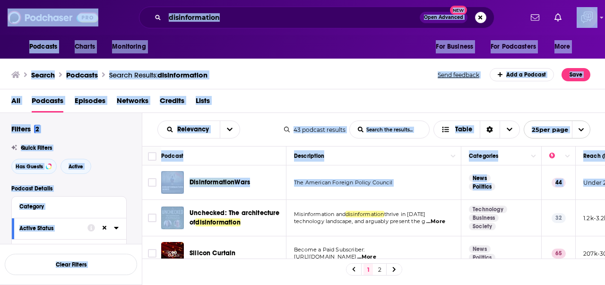
click at [245, 224] on div "Podcasts Charts Monitoring disinformation Open Advanced New For Business For Po…" at bounding box center [302, 142] width 605 height 285
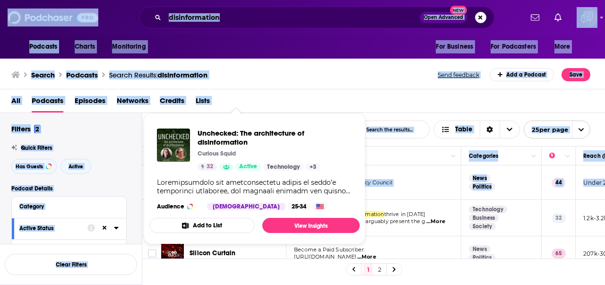
copy div "Unchecked: The architecture of disinformation"
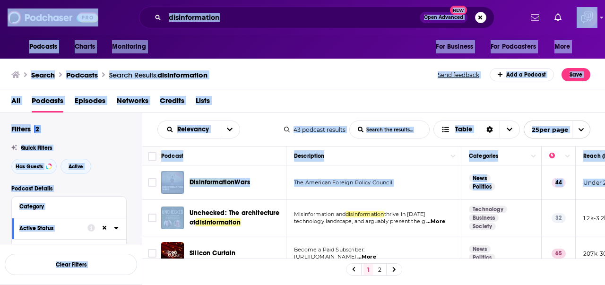
click at [290, 97] on div "All Podcasts Episodes Networks Credits Lists" at bounding box center [304, 102] width 586 height 19
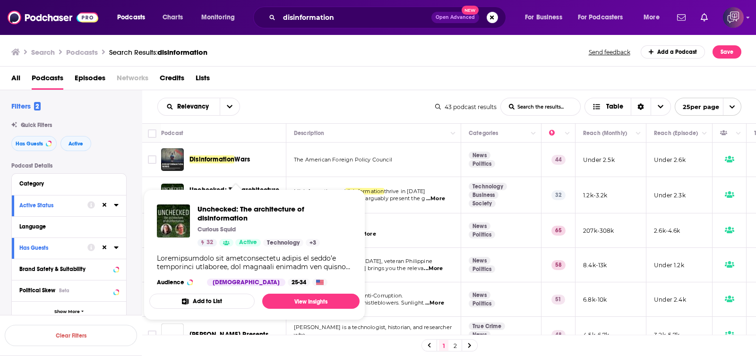
drag, startPoint x: 558, startPoint y: 0, endPoint x: 233, endPoint y: 190, distance: 377.2
drag, startPoint x: 233, startPoint y: 190, endPoint x: 194, endPoint y: 218, distance: 47.7
drag, startPoint x: 194, startPoint y: 218, endPoint x: 174, endPoint y: 218, distance: 19.4
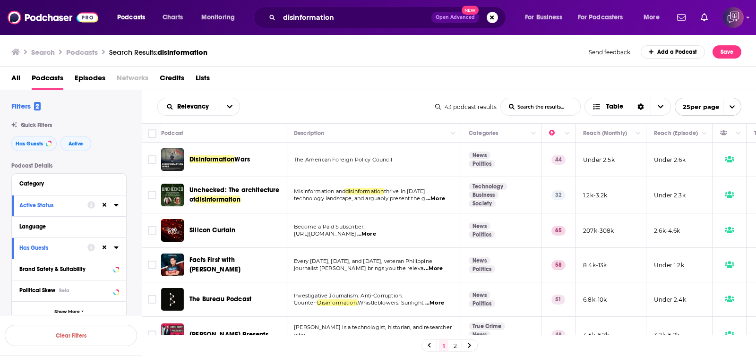
scroll to position [59, 0]
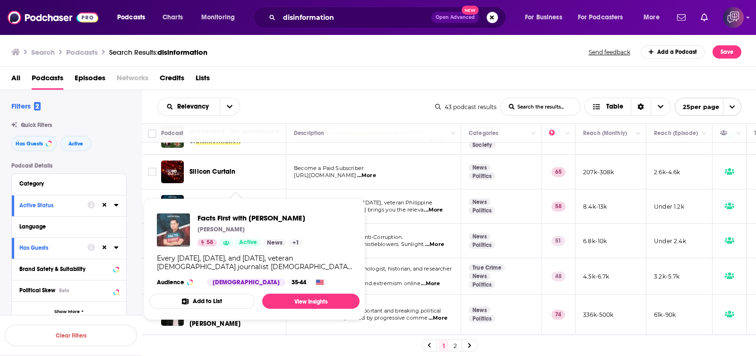
drag, startPoint x: 232, startPoint y: 203, endPoint x: 171, endPoint y: 233, distance: 67.2
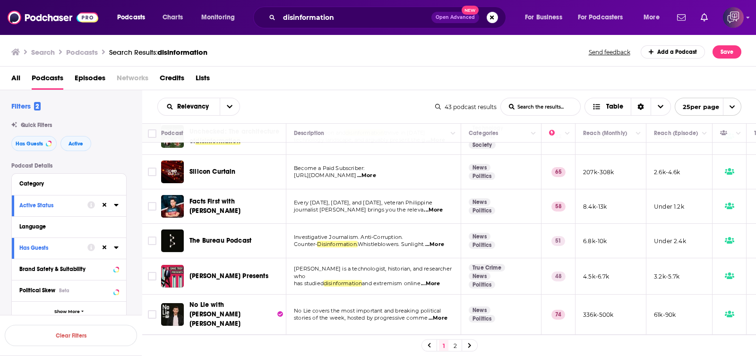
click at [318, 94] on div "Relevancy List Search Input Search the results... Table 43 podcast results List…" at bounding box center [449, 106] width 614 height 33
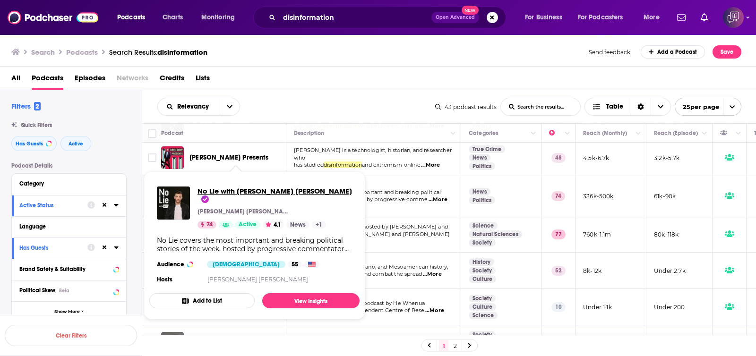
scroll to position [236, 0]
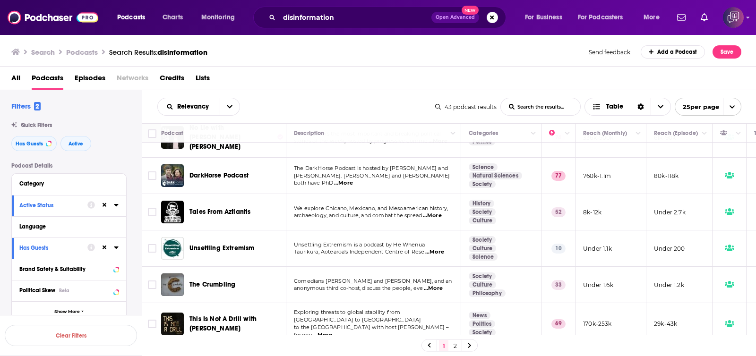
click at [379, 86] on div "All Podcasts Episodes Networks Credits Lists" at bounding box center [380, 79] width 738 height 19
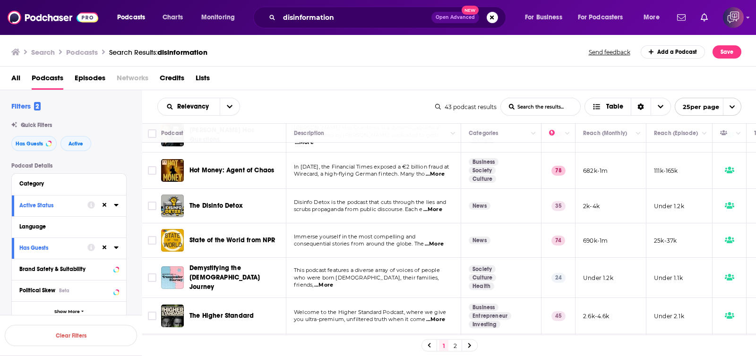
scroll to position [591, 0]
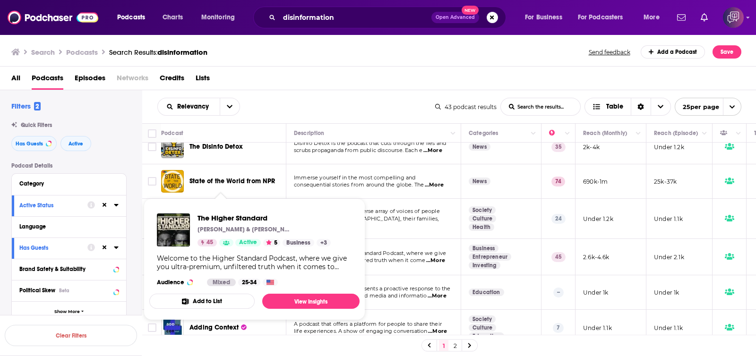
drag, startPoint x: 245, startPoint y: 215, endPoint x: 443, endPoint y: 81, distance: 238.6
click at [443, 81] on div "All Podcasts Episodes Networks Credits Lists" at bounding box center [380, 79] width 738 height 19
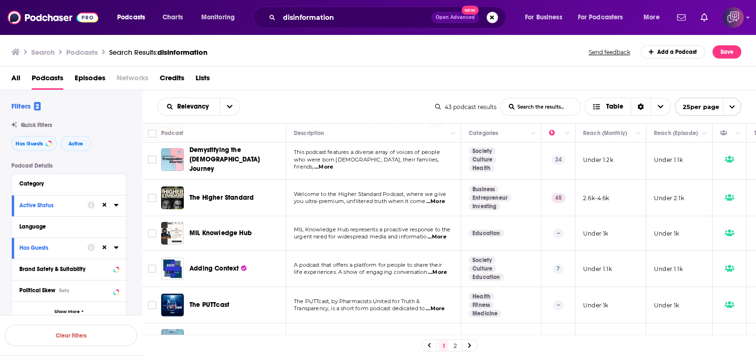
scroll to position [700, 0]
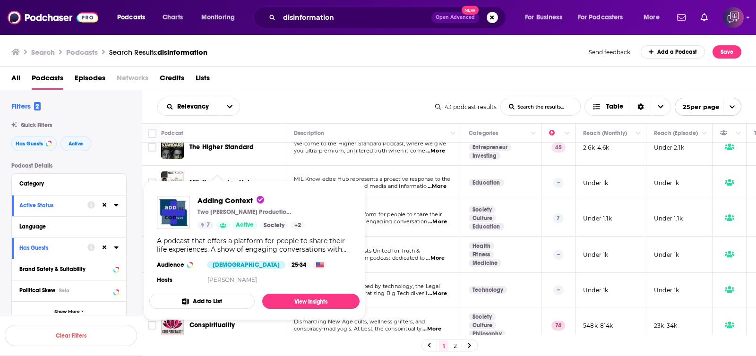
drag, startPoint x: 237, startPoint y: 217, endPoint x: 204, endPoint y: 204, distance: 35.6
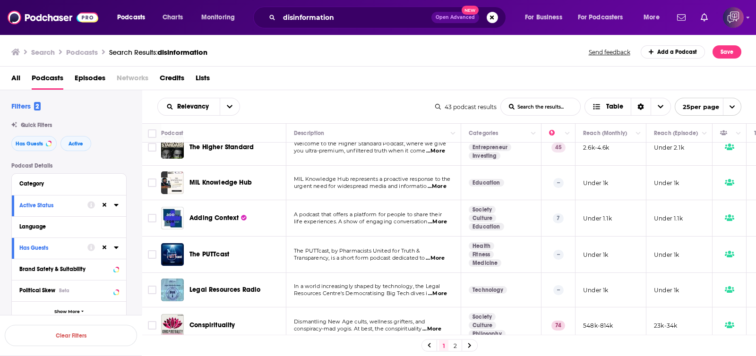
click at [454, 284] on link "2" at bounding box center [454, 345] width 9 height 11
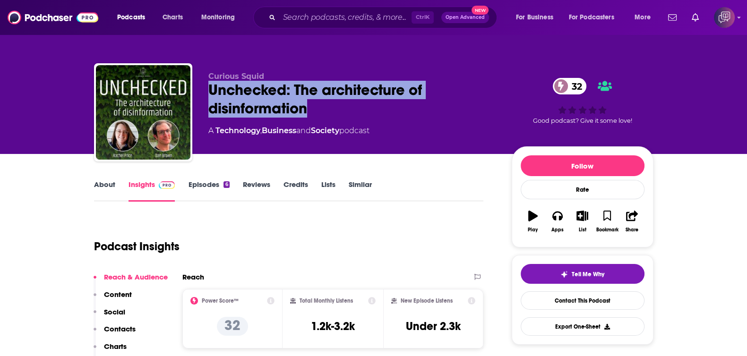
drag, startPoint x: 205, startPoint y: 86, endPoint x: 330, endPoint y: 105, distance: 127.1
click at [330, 105] on div "Curious Squid Unchecked: The architecture of disinformation 32 A Technology , B…" at bounding box center [374, 114] width 560 height 102
copy h2 "Unchecked: The architecture of disinformation"
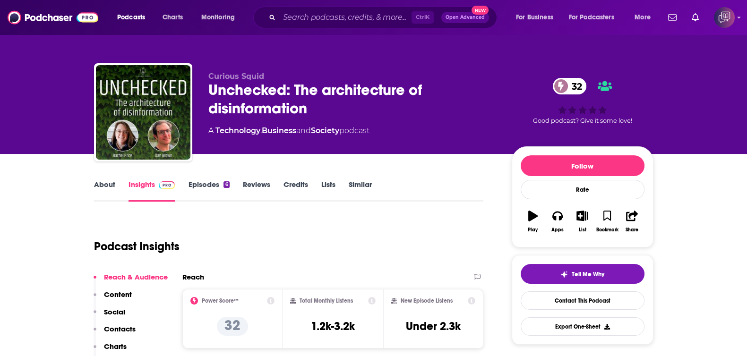
click at [106, 192] on link "About" at bounding box center [104, 191] width 21 height 22
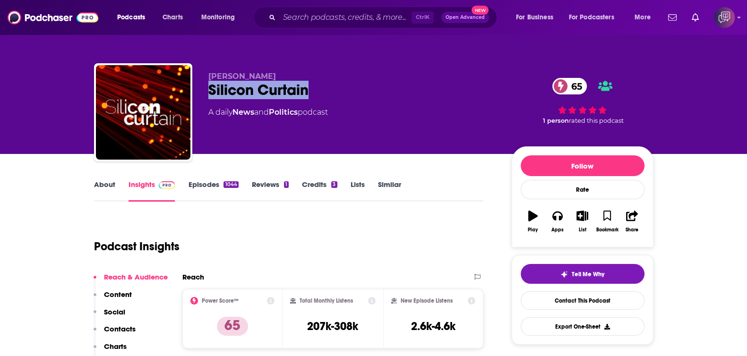
drag, startPoint x: 204, startPoint y: 89, endPoint x: 328, endPoint y: 88, distance: 124.3
click at [328, 88] on div "Jonathan Fink Silicon Curtain 65 A daily News and Politics podcast 65 1 person …" at bounding box center [374, 114] width 560 height 102
click at [110, 190] on link "About" at bounding box center [104, 191] width 21 height 22
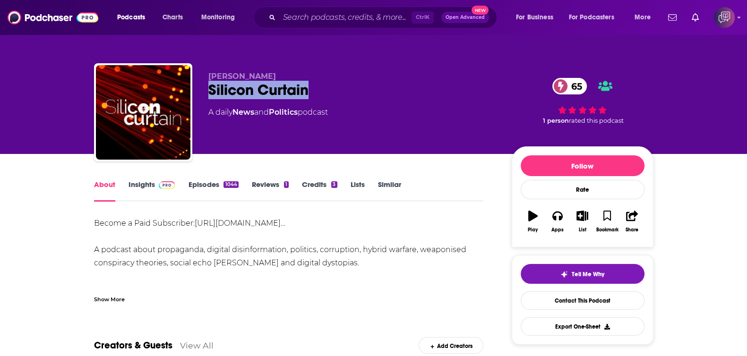
drag, startPoint x: 261, startPoint y: 86, endPoint x: 239, endPoint y: 1, distance: 88.4
click at [206, 89] on div "Jonathan Fink Silicon Curtain 65 A daily News and Politics podcast 65 1 person …" at bounding box center [374, 114] width 560 height 102
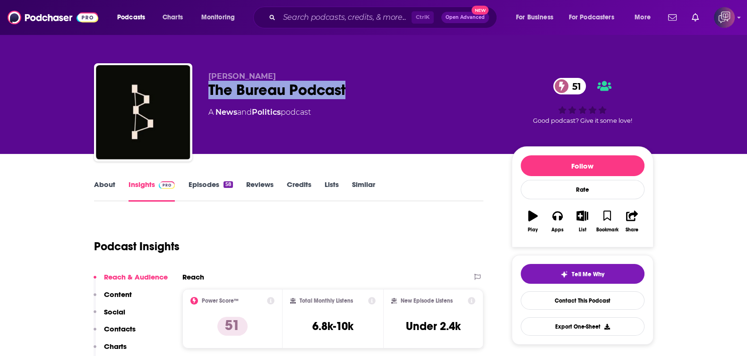
drag, startPoint x: 236, startPoint y: 97, endPoint x: 381, endPoint y: 99, distance: 144.6
click at [381, 99] on div "Sam Cooper The Bureau Podcast 51 A News and Politics podcast 51 Good podcast? G…" at bounding box center [374, 114] width 560 height 102
click at [109, 185] on link "About" at bounding box center [104, 191] width 21 height 22
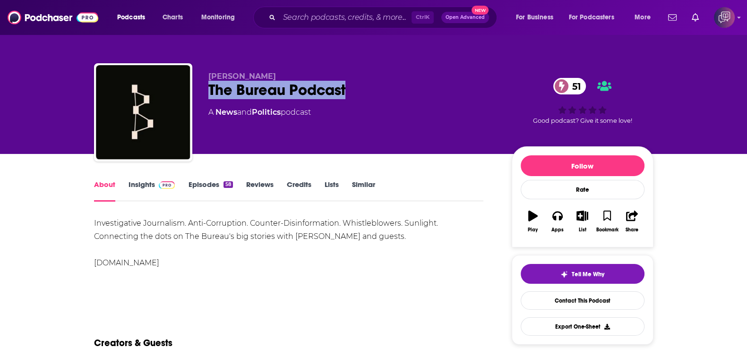
drag, startPoint x: 202, startPoint y: 89, endPoint x: 357, endPoint y: 82, distance: 155.2
click at [357, 82] on div "Sam Cooper The Bureau Podcast 51 A News and Politics podcast 51 Good podcast? G…" at bounding box center [374, 114] width 560 height 102
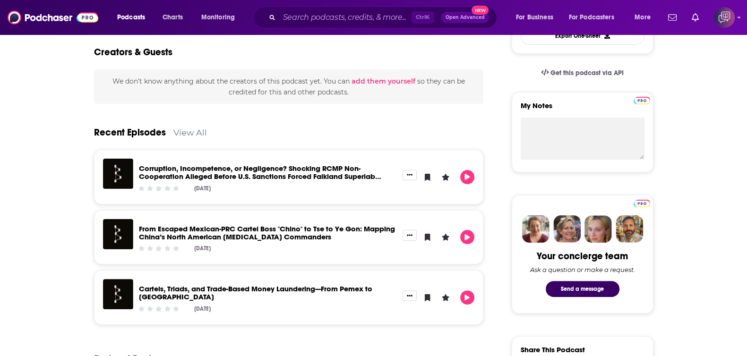
scroll to position [59, 0]
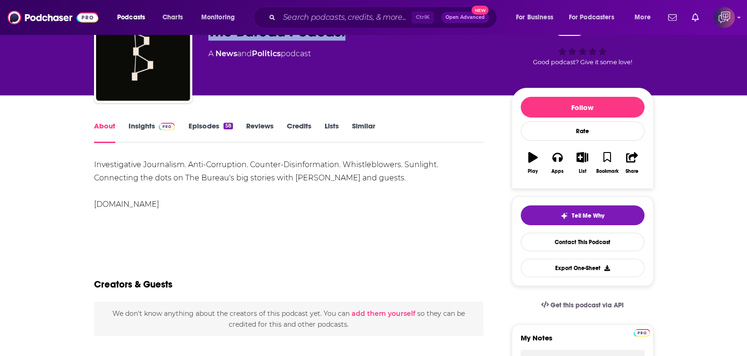
click at [146, 126] on link "Insights" at bounding box center [152, 132] width 47 height 22
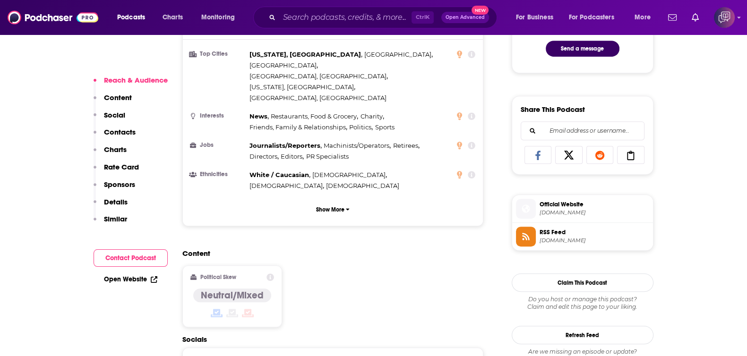
scroll to position [709, 0]
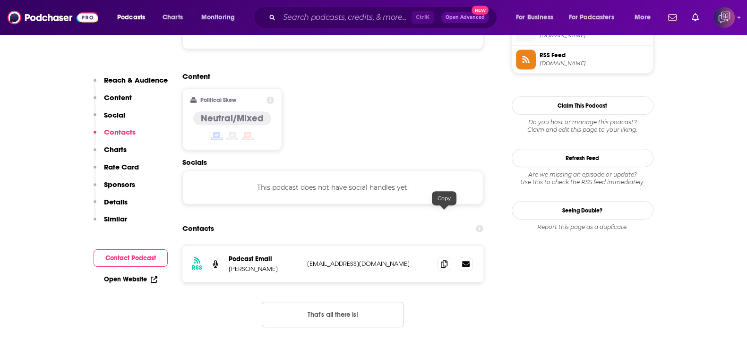
click at [443, 257] on span at bounding box center [444, 264] width 14 height 14
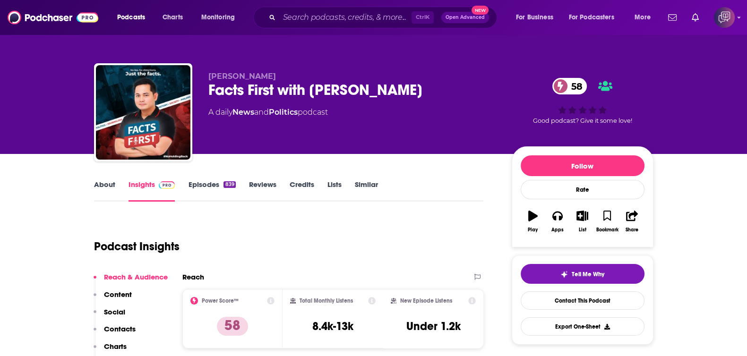
drag, startPoint x: 345, startPoint y: 93, endPoint x: 442, endPoint y: 99, distance: 96.6
click at [442, 99] on div "Christian Esguerra Facts First with Christian Esguerra 58 A daily News and Poli…" at bounding box center [374, 114] width 560 height 102
click at [111, 185] on link "About" at bounding box center [104, 191] width 21 height 22
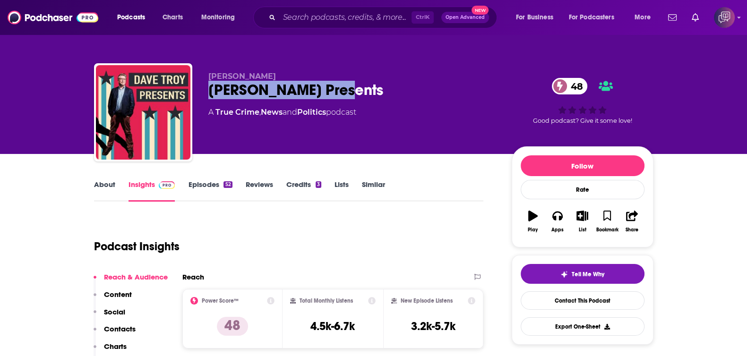
drag, startPoint x: 203, startPoint y: 91, endPoint x: 276, endPoint y: 112, distance: 75.6
click at [360, 92] on div "[PERSON_NAME] [PERSON_NAME] Presents 48 A True Crime , News and Politics podcas…" at bounding box center [374, 114] width 560 height 102
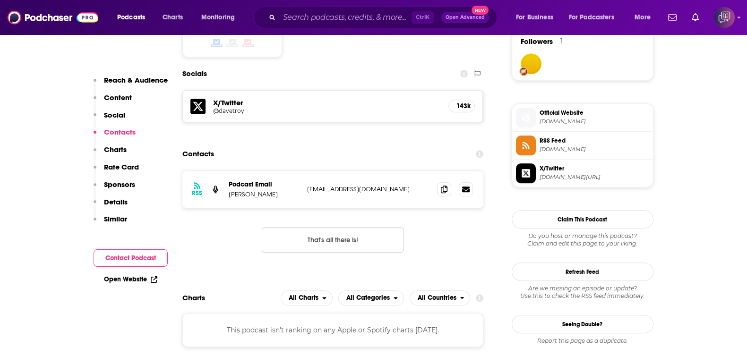
scroll to position [709, 0]
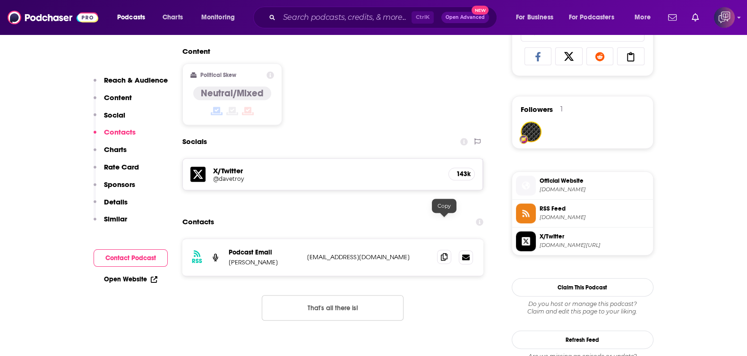
click at [444, 253] on icon at bounding box center [444, 257] width 7 height 8
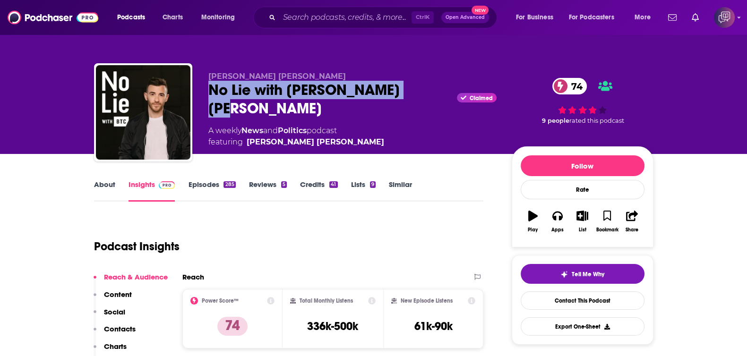
drag, startPoint x: 203, startPoint y: 91, endPoint x: 403, endPoint y: 92, distance: 199.9
click at [403, 92] on div "Brian Tyler Cohen No Lie with Brian Tyler Cohen Claimed 74 A weekly News and Po…" at bounding box center [374, 114] width 560 height 102
click at [121, 190] on div "About" at bounding box center [111, 191] width 34 height 22
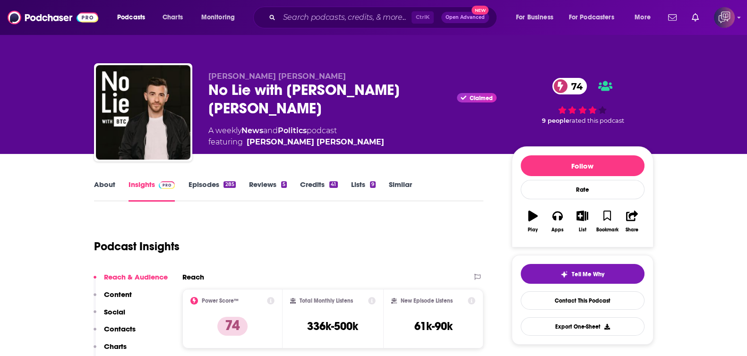
click at [110, 186] on link "About" at bounding box center [104, 191] width 21 height 22
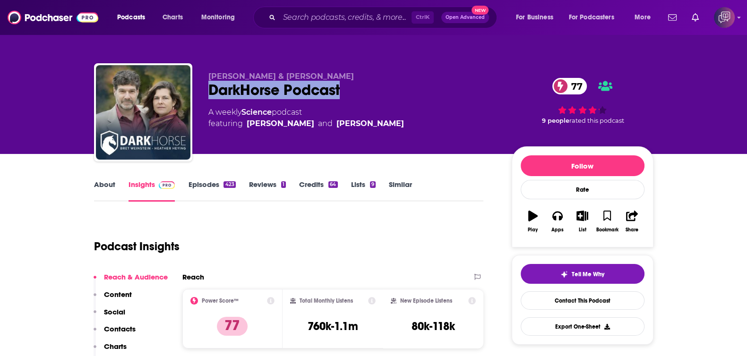
drag, startPoint x: 217, startPoint y: 86, endPoint x: 389, endPoint y: 98, distance: 172.5
click at [391, 98] on div "[PERSON_NAME] & [PERSON_NAME] DarkHorse Podcast 77 A weekly Science podcast fea…" at bounding box center [374, 114] width 560 height 102
click at [112, 185] on link "About" at bounding box center [104, 191] width 21 height 22
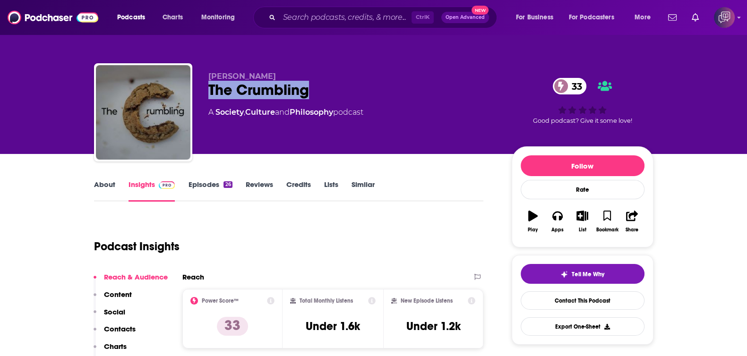
drag, startPoint x: 208, startPoint y: 88, endPoint x: 333, endPoint y: 94, distance: 125.4
click at [333, 94] on div "The Crumbling 33" at bounding box center [352, 90] width 288 height 18
copy h2 "The Crumbling"
click at [109, 190] on link "About" at bounding box center [104, 191] width 21 height 22
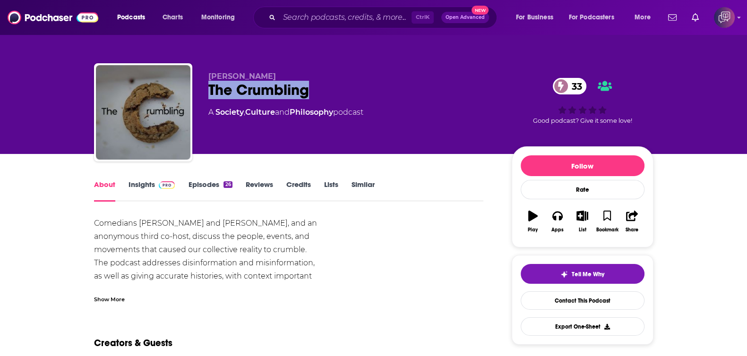
drag, startPoint x: 202, startPoint y: 90, endPoint x: 329, endPoint y: 92, distance: 126.7
click at [329, 92] on div "Sophia Florence The Crumbling 33 A Society , Culture and Philosophy podcast 33 …" at bounding box center [374, 114] width 560 height 102
copy h1 "The Crumbling"
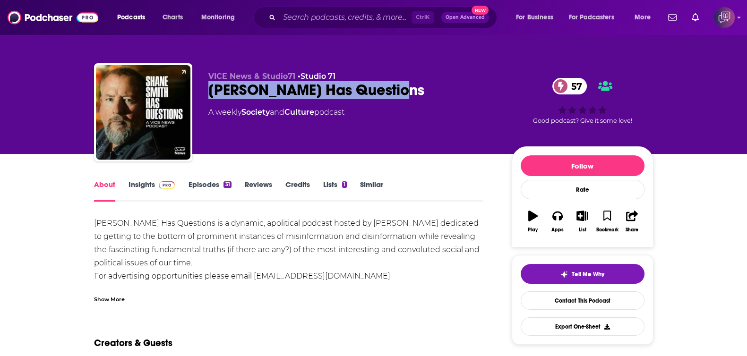
drag, startPoint x: 331, startPoint y: 92, endPoint x: 405, endPoint y: 95, distance: 73.8
click at [405, 95] on div "VICE News & Studio71 • Studio 71 [PERSON_NAME] Has Questions 57 A weekly Societ…" at bounding box center [374, 114] width 560 height 102
copy h1 "[PERSON_NAME] Has Questions"
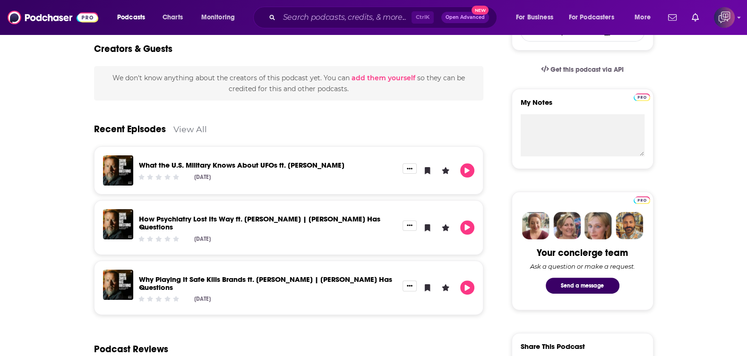
scroll to position [118, 0]
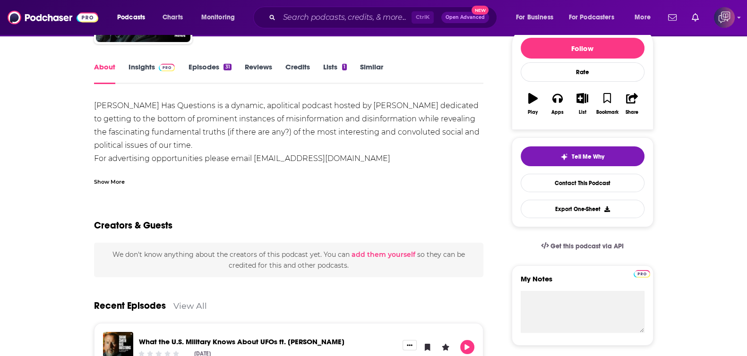
click at [151, 69] on link "Insights" at bounding box center [152, 73] width 47 height 22
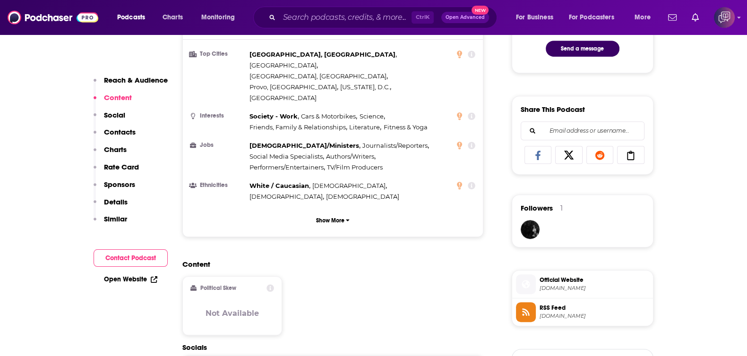
scroll to position [709, 0]
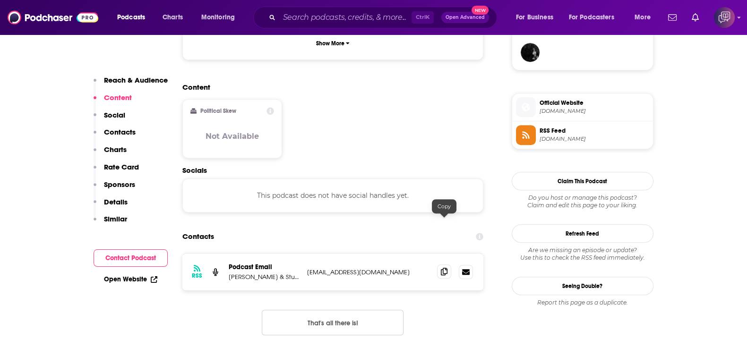
click at [439, 265] on span at bounding box center [444, 272] width 14 height 14
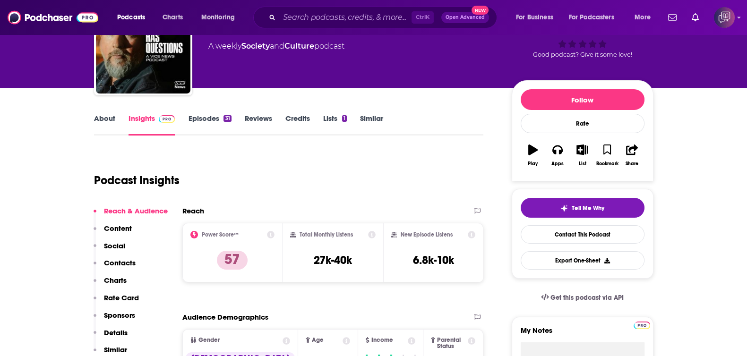
scroll to position [0, 0]
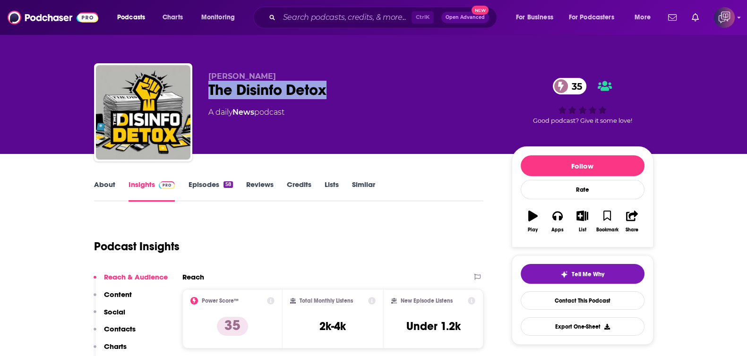
drag, startPoint x: 210, startPoint y: 88, endPoint x: 298, endPoint y: 111, distance: 90.3
click at [377, 90] on div "[PERSON_NAME] The Disinfo Detox 35 A daily News podcast 35 Good podcast? Give i…" at bounding box center [374, 114] width 560 height 102
click at [108, 193] on link "About" at bounding box center [104, 191] width 21 height 22
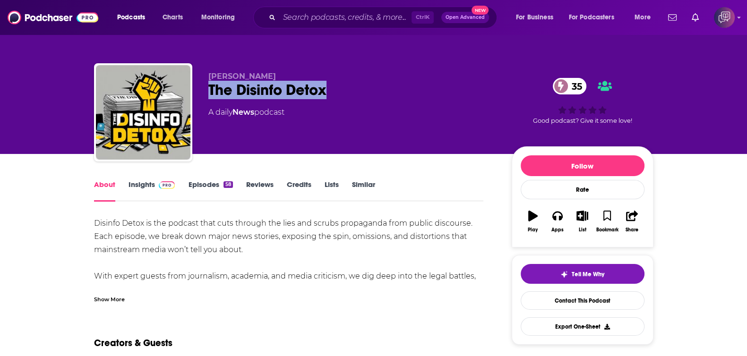
drag, startPoint x: 233, startPoint y: 87, endPoint x: 416, endPoint y: 85, distance: 183.4
click at [416, 85] on div "Nolan Higdon The Disinfo Detox 35 A daily News podcast 35 Good podcast? Give it…" at bounding box center [374, 114] width 560 height 102
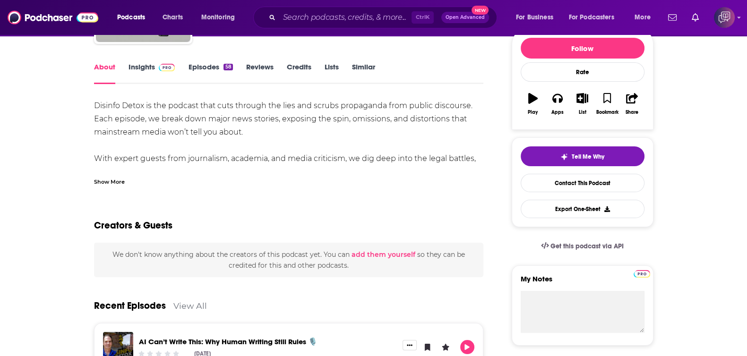
click at [156, 62] on span at bounding box center [165, 66] width 20 height 9
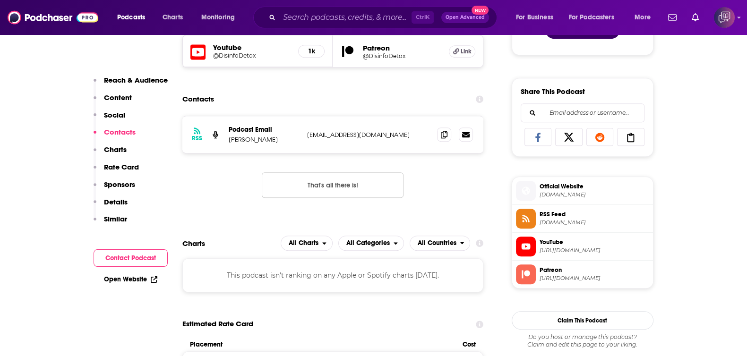
scroll to position [532, 0]
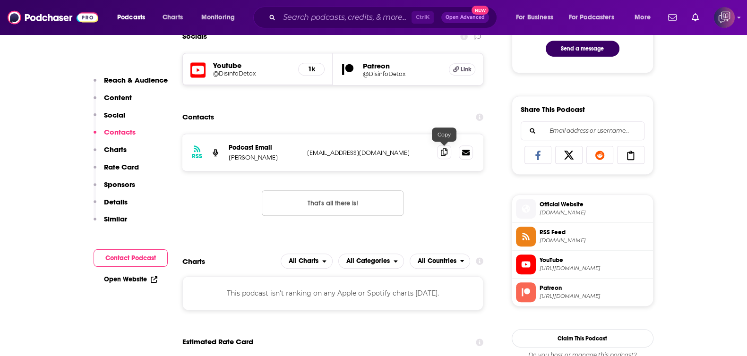
click at [447, 148] on icon at bounding box center [444, 152] width 7 height 8
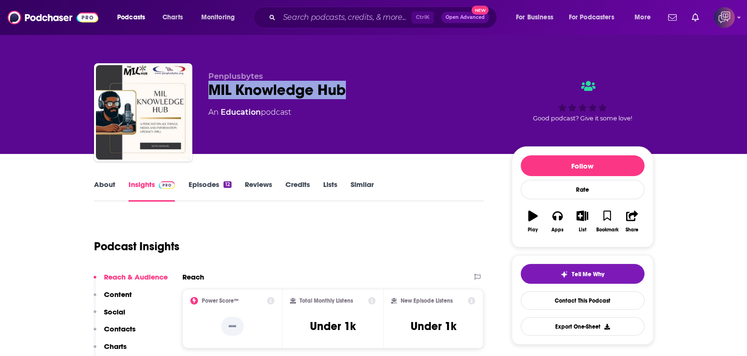
drag, startPoint x: 366, startPoint y: 93, endPoint x: 253, endPoint y: 126, distance: 117.7
click at [427, 95] on div "Penplusbytes MIL Knowledge Hub An Education podcast Good podcast? Give it some …" at bounding box center [374, 114] width 560 height 102
click at [105, 188] on link "About" at bounding box center [104, 191] width 21 height 22
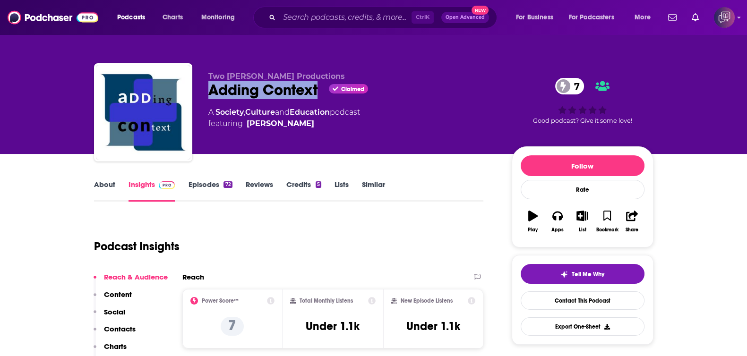
drag, startPoint x: 208, startPoint y: 87, endPoint x: 319, endPoint y: 91, distance: 111.1
click at [319, 91] on div "Two Roberts Productions Adding Context Claimed 7 A Society , Culture and Educat…" at bounding box center [374, 114] width 560 height 102
click at [109, 187] on link "About" at bounding box center [104, 191] width 21 height 22
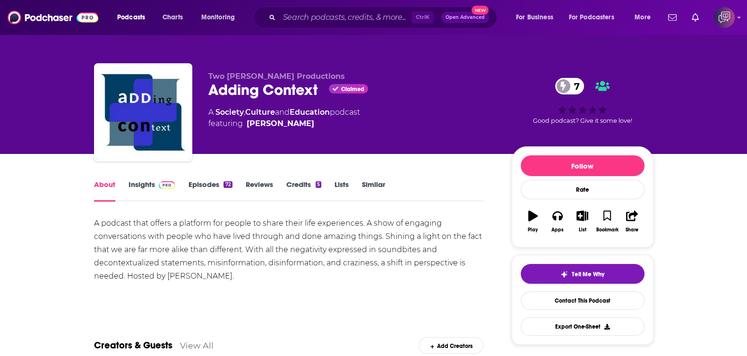
click at [169, 192] on link "Insights" at bounding box center [152, 191] width 47 height 22
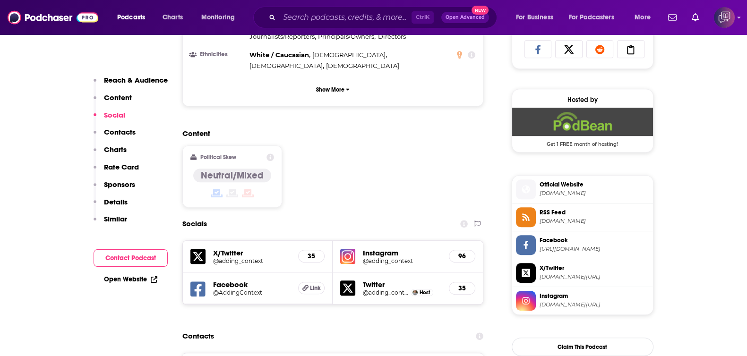
scroll to position [709, 0]
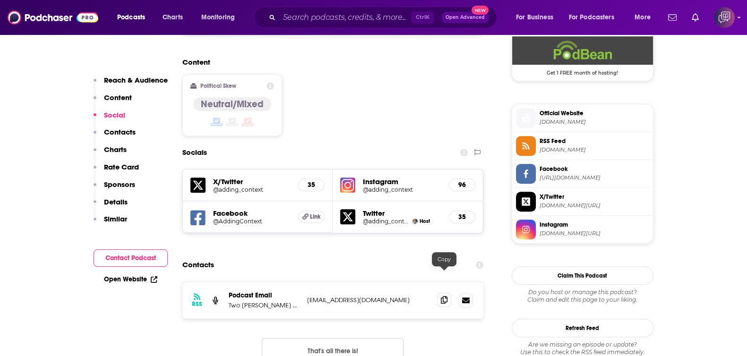
click at [444, 296] on icon at bounding box center [444, 300] width 7 height 8
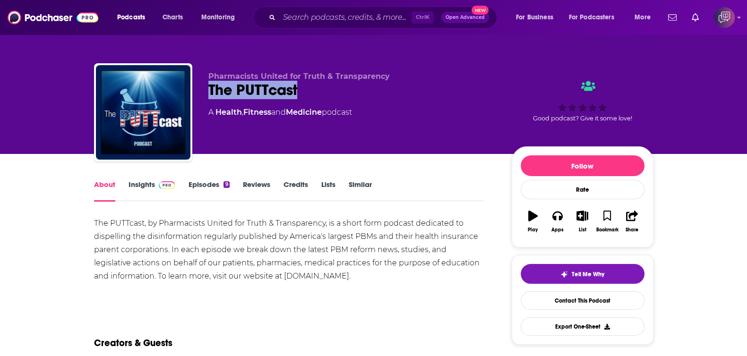
drag, startPoint x: 233, startPoint y: 87, endPoint x: 359, endPoint y: 88, distance: 126.2
click at [359, 88] on div "Pharmacists United for Truth & Transparency The PUTTcast A Health , Fitness and…" at bounding box center [374, 114] width 560 height 102
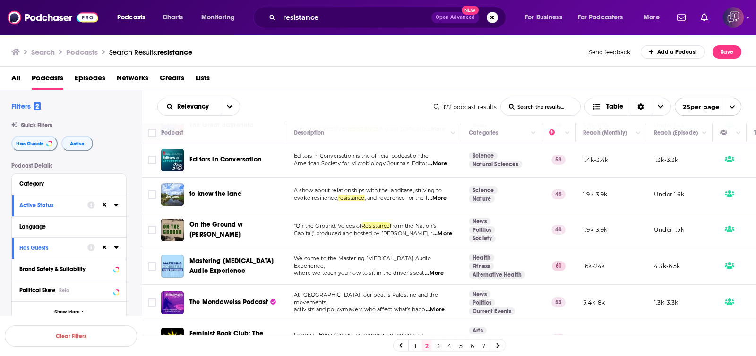
scroll to position [236, 0]
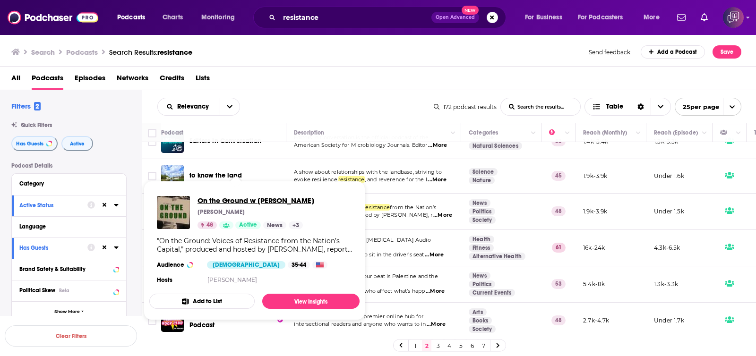
drag, startPoint x: 248, startPoint y: 207, endPoint x: 232, endPoint y: 199, distance: 18.0
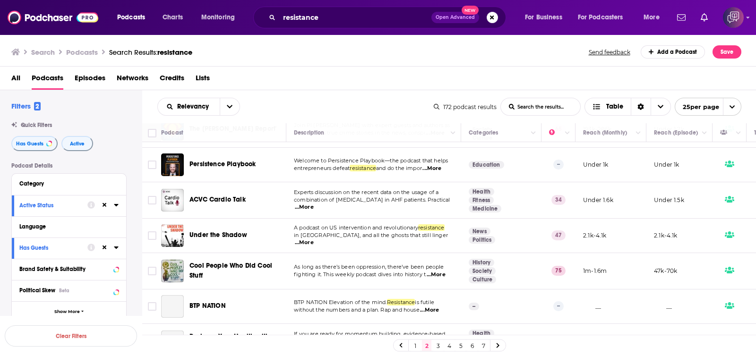
scroll to position [472, 0]
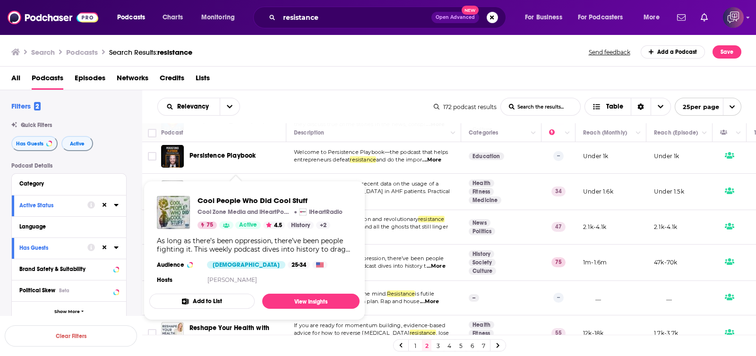
drag, startPoint x: 266, startPoint y: 255, endPoint x: 230, endPoint y: 195, distance: 70.3
drag, startPoint x: 230, startPoint y: 195, endPoint x: 208, endPoint y: 199, distance: 22.7
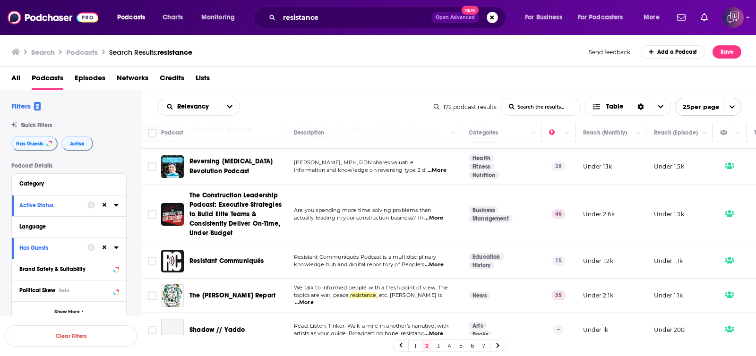
scroll to position [765, 0]
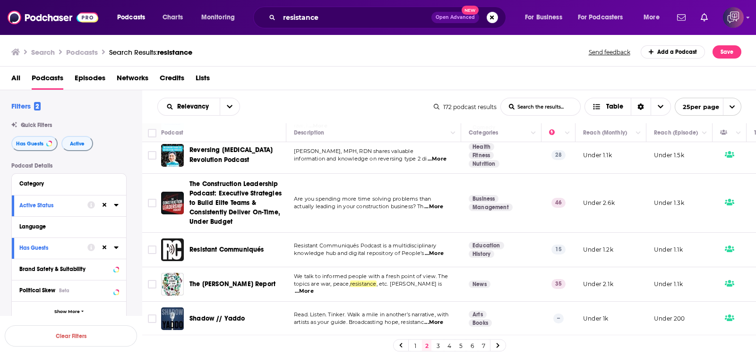
click at [440, 349] on link "3" at bounding box center [437, 345] width 9 height 11
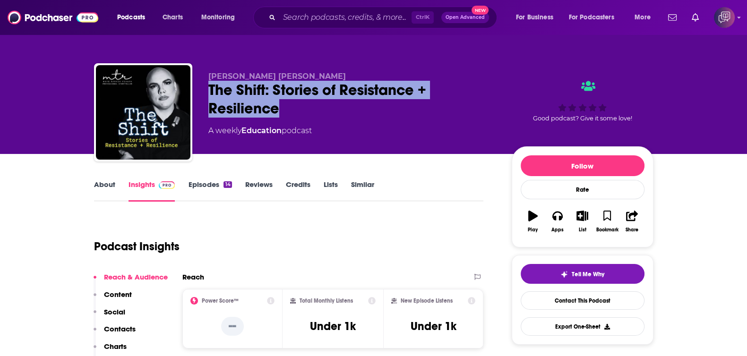
drag, startPoint x: 198, startPoint y: 90, endPoint x: 323, endPoint y: 116, distance: 128.3
click at [325, 121] on div "[PERSON_NAME] [PERSON_NAME] The Shift: Stories of Resistance + Resilience A wee…" at bounding box center [374, 114] width 560 height 102
copy h2 "The Shift: Stories of Resistance + Resilience"
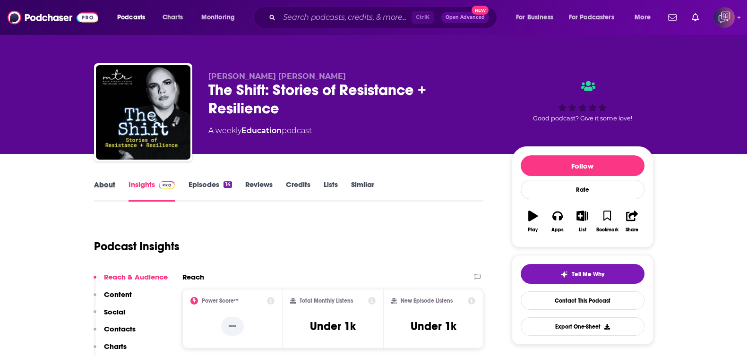
click at [117, 186] on div "About" at bounding box center [111, 191] width 34 height 22
click at [103, 190] on link "About" at bounding box center [104, 191] width 21 height 22
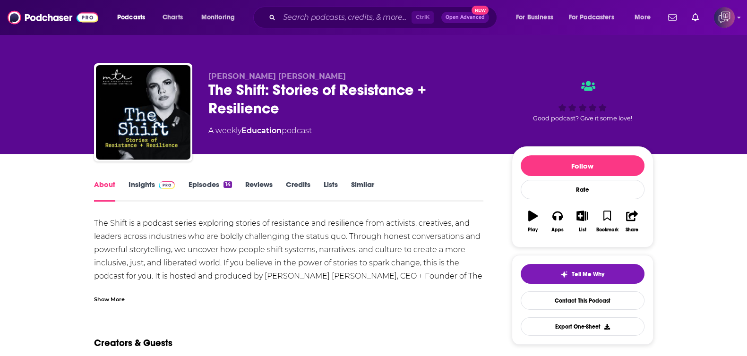
click at [159, 188] on img at bounding box center [167, 185] width 17 height 8
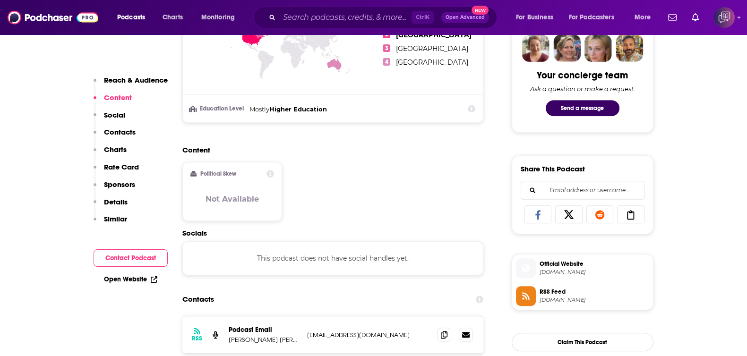
scroll to position [650, 0]
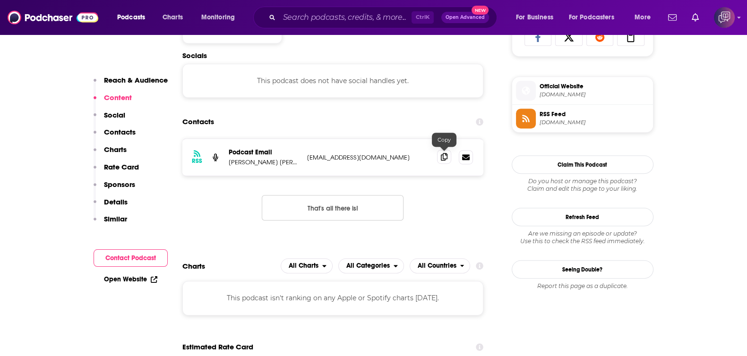
click at [443, 153] on icon at bounding box center [444, 157] width 7 height 8
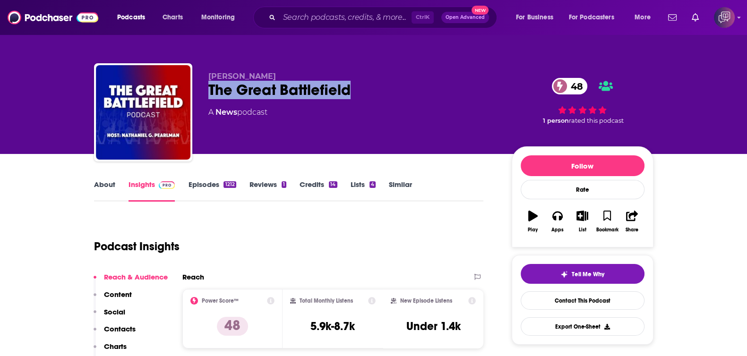
drag, startPoint x: 204, startPoint y: 94, endPoint x: 395, endPoint y: 101, distance: 190.6
click at [395, 101] on div "[PERSON_NAME] The Great Battlefield 48 A News podcast 48 1 person rated this po…" at bounding box center [374, 114] width 560 height 102
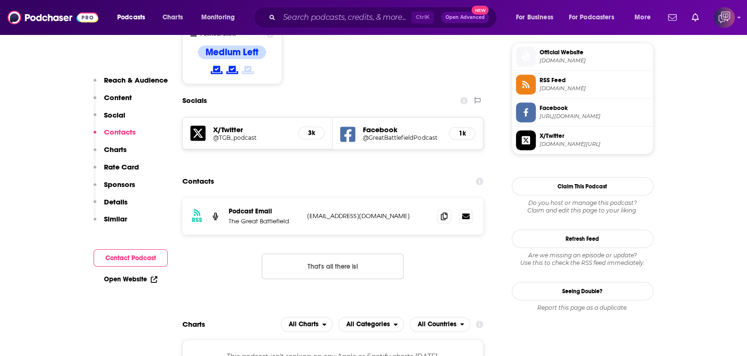
scroll to position [767, 0]
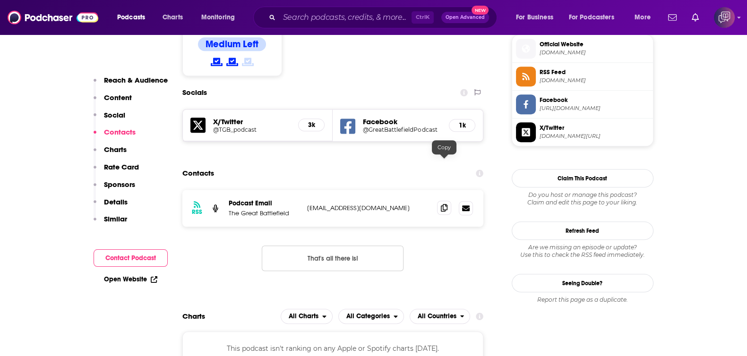
click at [448, 201] on span at bounding box center [444, 208] width 14 height 14
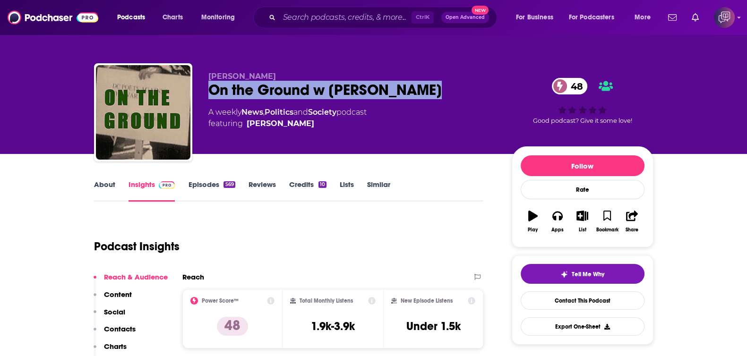
drag, startPoint x: 445, startPoint y: 88, endPoint x: 483, endPoint y: 88, distance: 38.8
click at [483, 88] on div "[PERSON_NAME] On the Ground w [PERSON_NAME] 48 A weekly News , Politics and Soc…" at bounding box center [374, 114] width 560 height 102
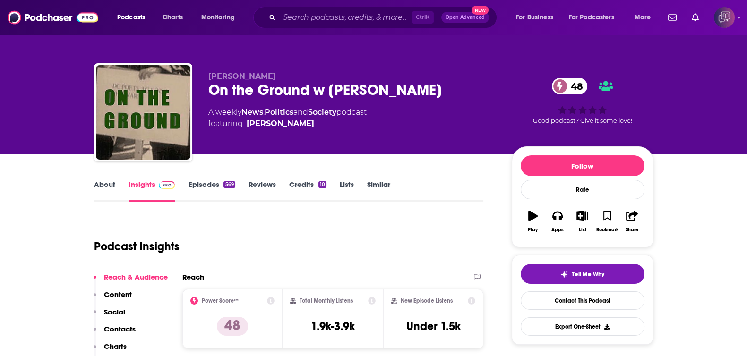
click at [411, 240] on div "Podcast Insights" at bounding box center [285, 241] width 382 height 48
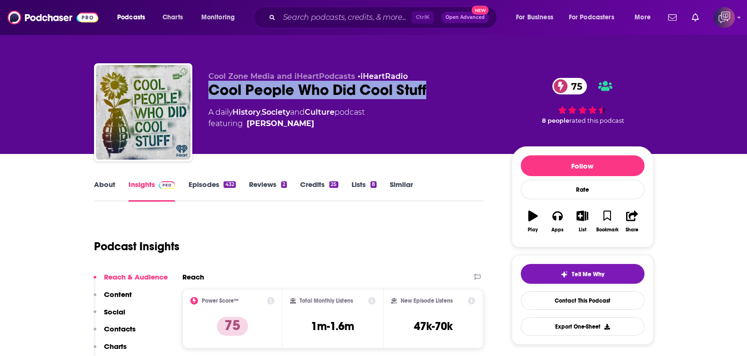
drag, startPoint x: 198, startPoint y: 88, endPoint x: 434, endPoint y: 1, distance: 251.9
click at [492, 96] on div "Cool Zone Media and iHeartPodcasts • iHeartRadio Cool People Who Did Cool Stuff…" at bounding box center [374, 114] width 560 height 102
copy h2 "Cool People Who Did Cool Stuff"
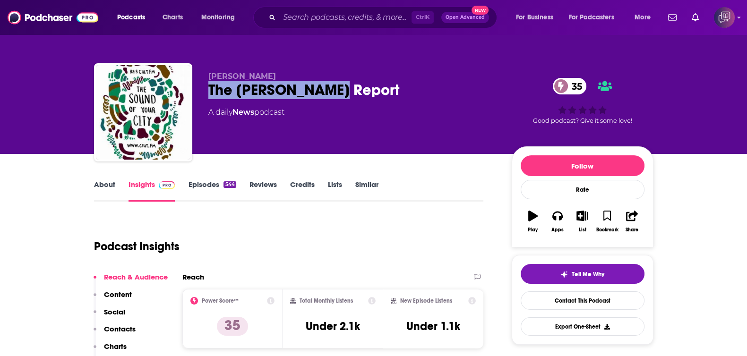
drag, startPoint x: 205, startPoint y: 91, endPoint x: 378, endPoint y: 93, distance: 173.0
click at [378, 93] on div "[PERSON_NAME] The [PERSON_NAME] Report 35 A daily News podcast 35 Good podcast?…" at bounding box center [374, 114] width 560 height 102
copy h2 "The [PERSON_NAME] Report"
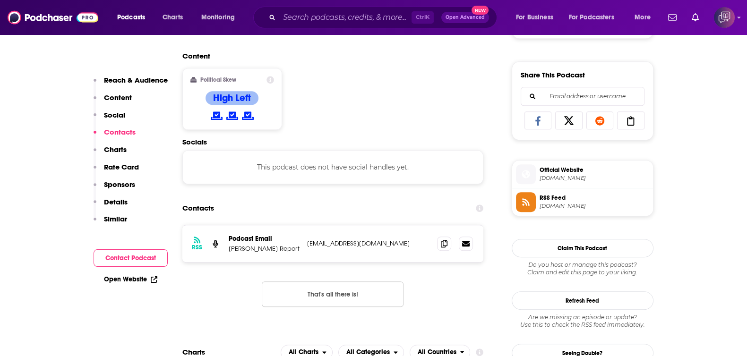
scroll to position [591, 0]
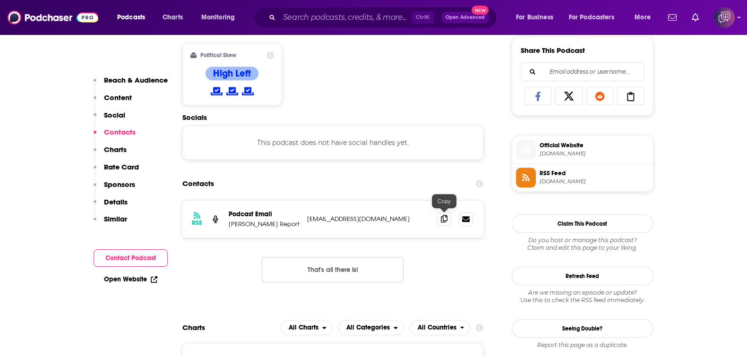
click at [449, 214] on span at bounding box center [444, 219] width 14 height 14
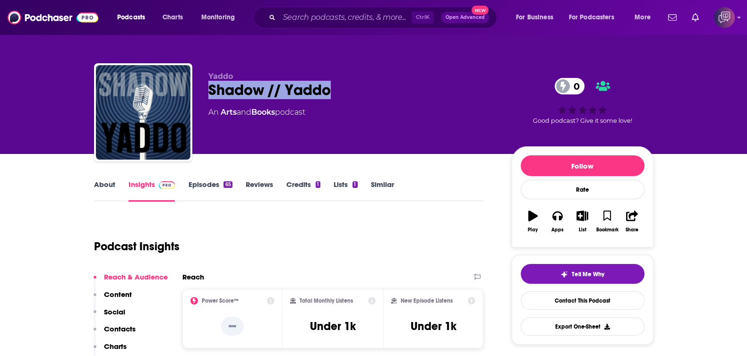
drag, startPoint x: 203, startPoint y: 89, endPoint x: 343, endPoint y: 91, distance: 139.9
click at [343, 91] on div "[PERSON_NAME] // Yaddo 0 An Arts and Books podcast 0 Good podcast? Give it some…" at bounding box center [374, 114] width 560 height 102
